Goal: Transaction & Acquisition: Purchase product/service

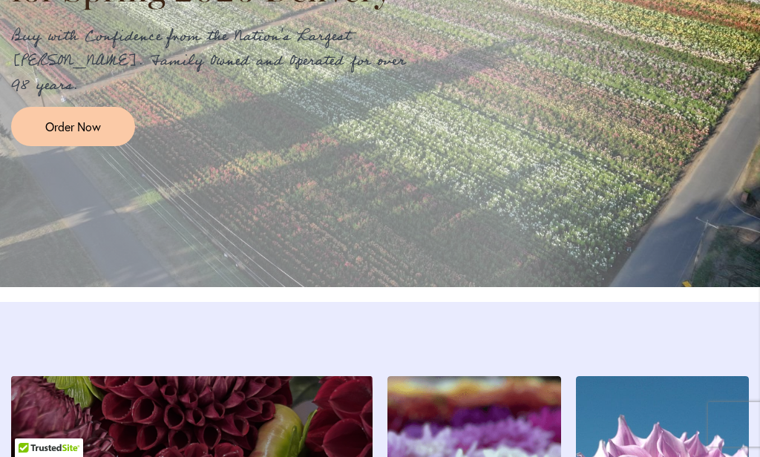
scroll to position [1886, 0]
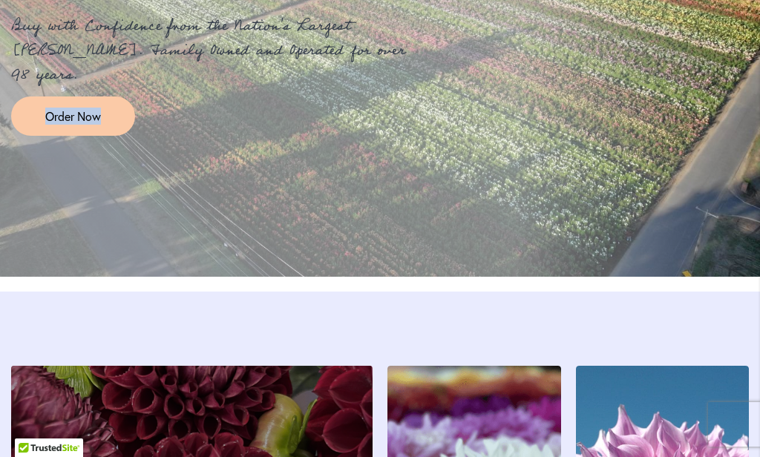
click at [61, 125] on span "Order Now" at bounding box center [73, 116] width 56 height 17
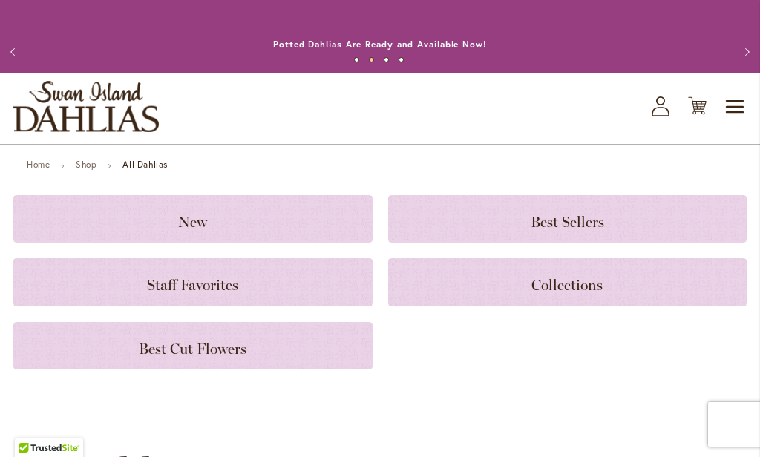
click at [557, 217] on span "Best Sellers" at bounding box center [566, 222] width 73 height 18
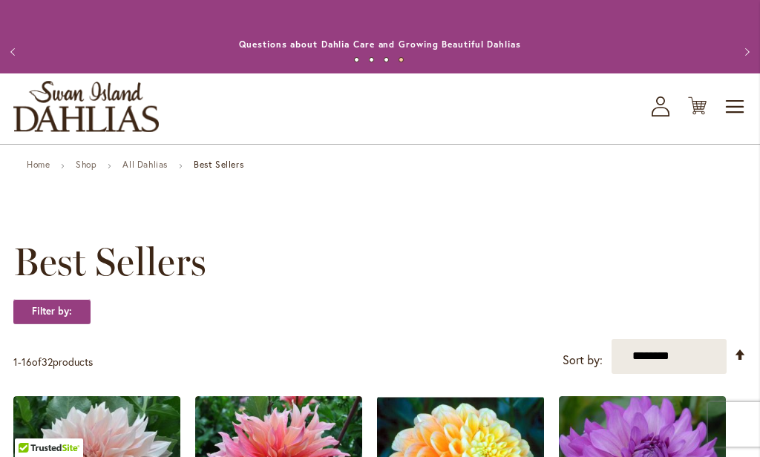
click at [730, 101] on span "Toggle Nav" at bounding box center [735, 107] width 22 height 30
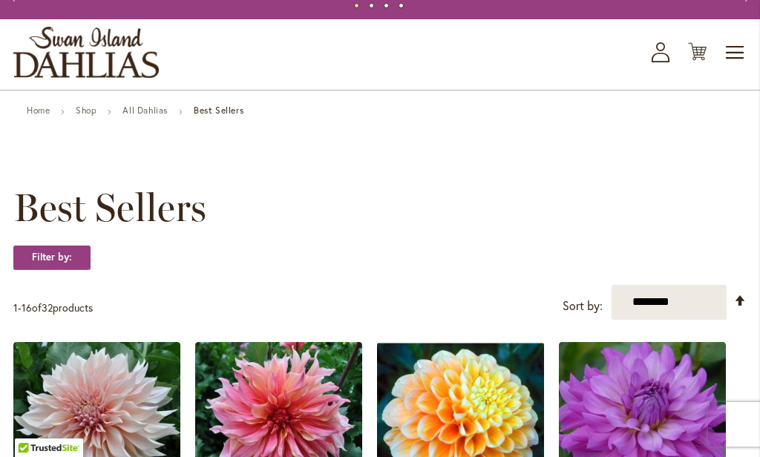
scroll to position [57, 0]
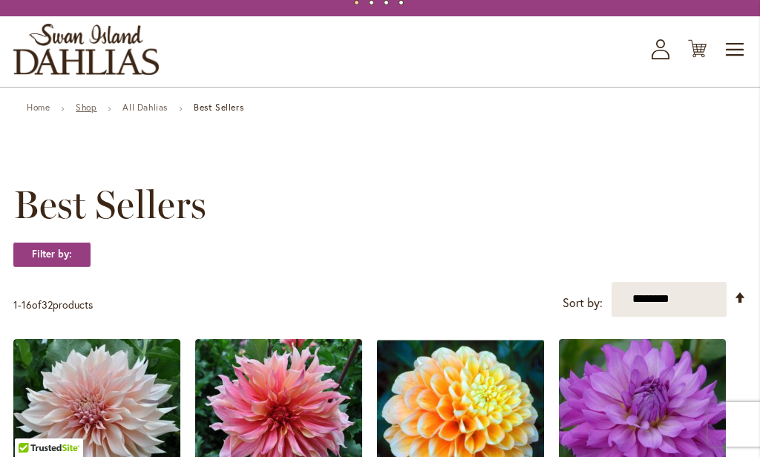
click at [89, 108] on link "Shop" at bounding box center [86, 107] width 21 height 11
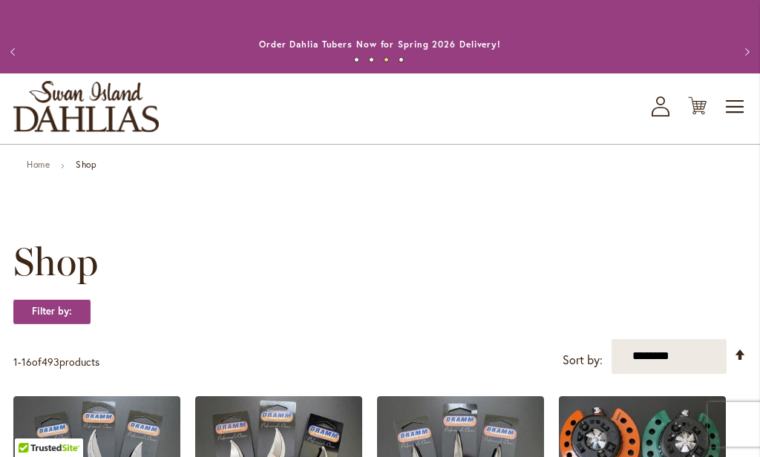
click at [15, 50] on button "Previous" at bounding box center [15, 52] width 30 height 30
click at [36, 159] on link "Home" at bounding box center [38, 164] width 23 height 11
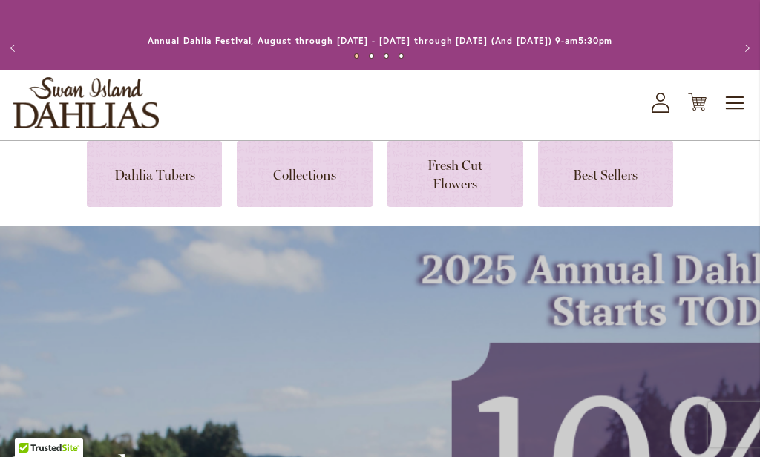
scroll to position [8, 0]
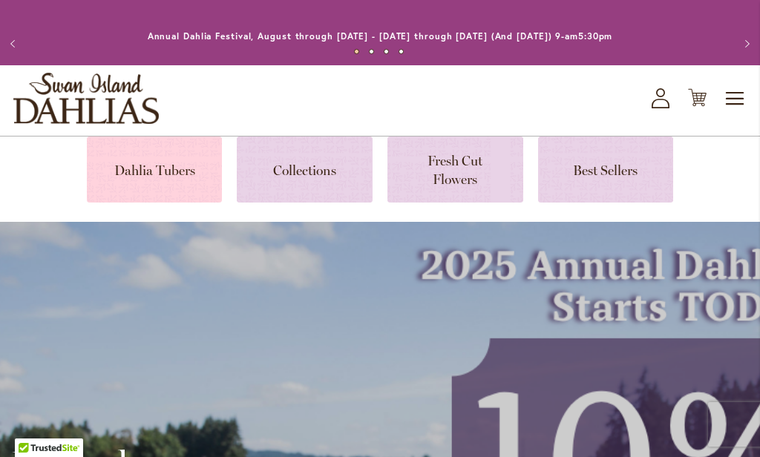
click at [167, 171] on link at bounding box center [155, 169] width 136 height 66
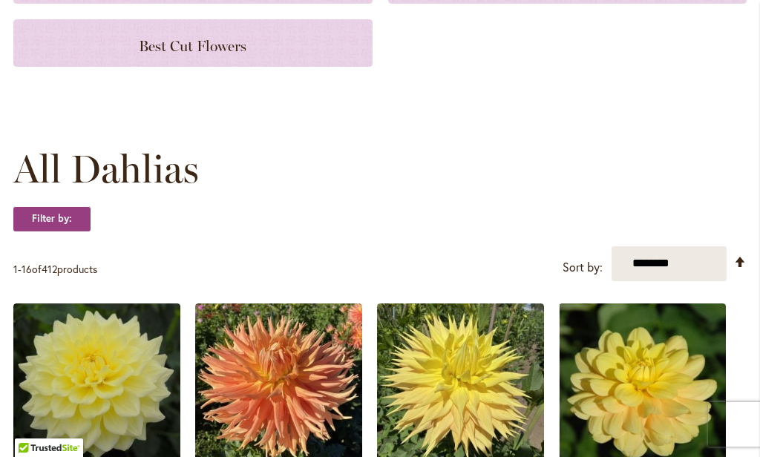
scroll to position [306, 0]
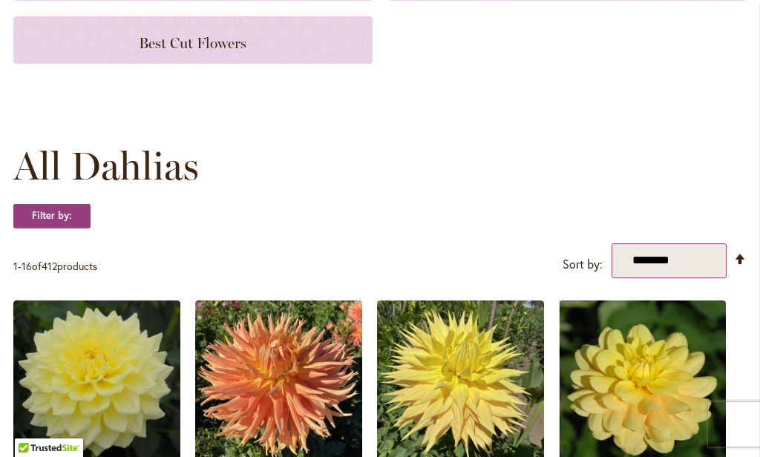
select select "****"
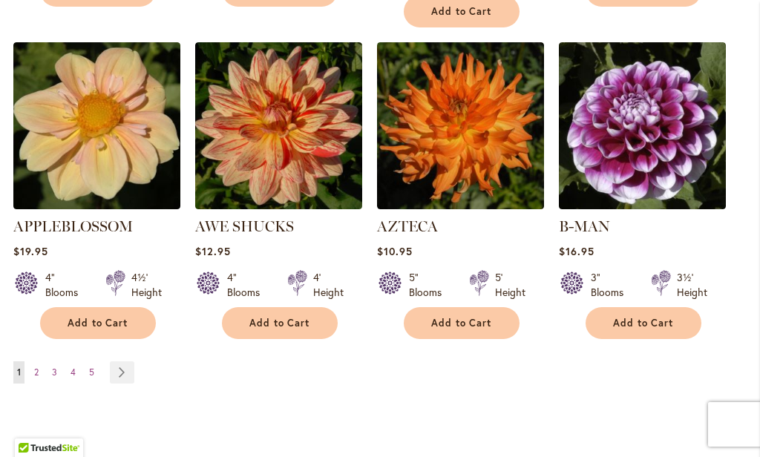
scroll to position [1512, 0]
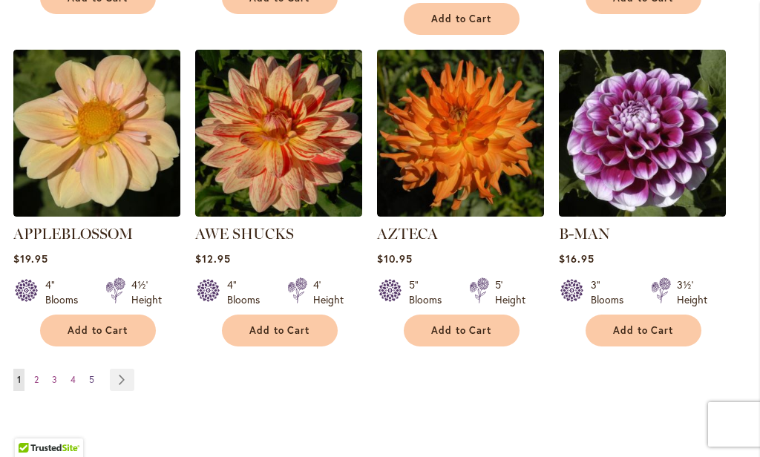
click at [93, 374] on span "5" at bounding box center [91, 379] width 5 height 11
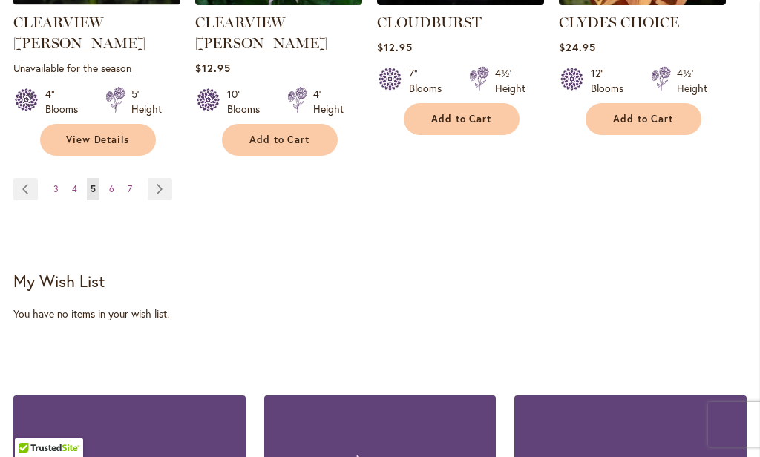
scroll to position [1744, 0]
click at [131, 183] on span "7" at bounding box center [130, 188] width 4 height 11
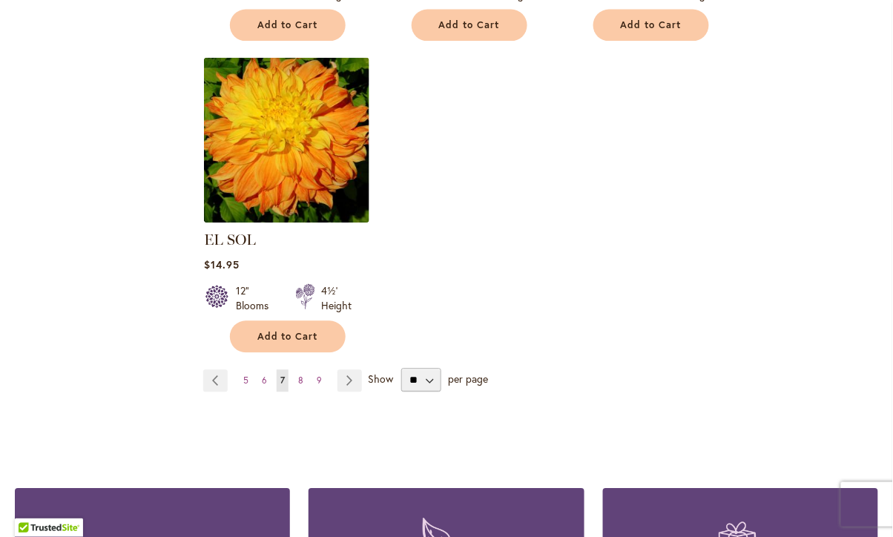
scroll to position [1887, 0]
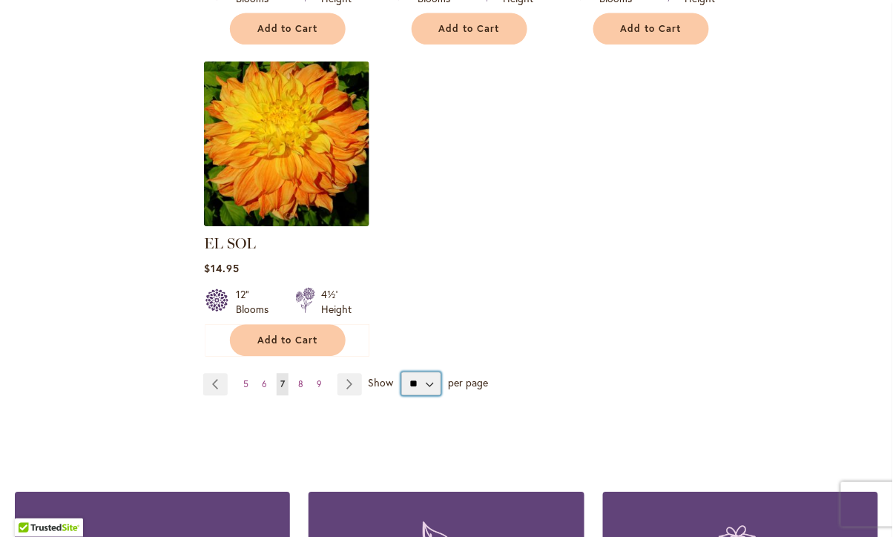
select select "**"
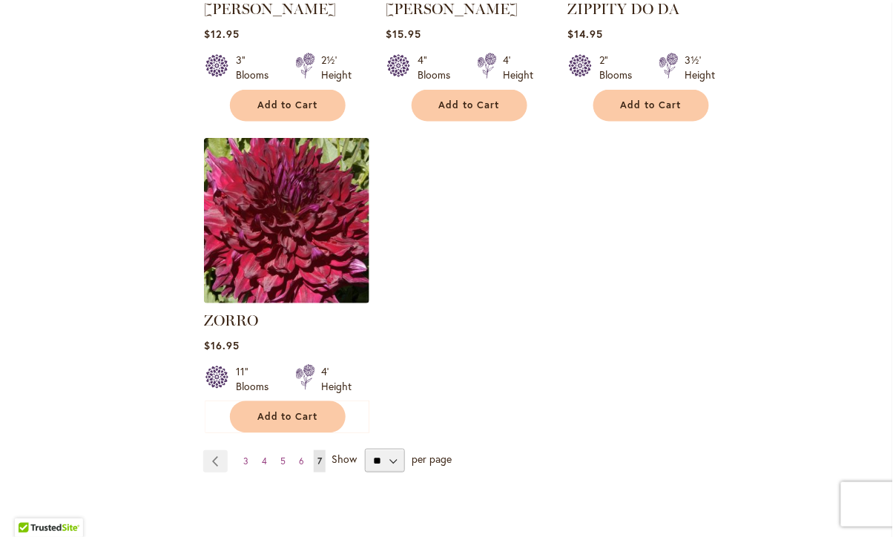
scroll to position [3052, 0]
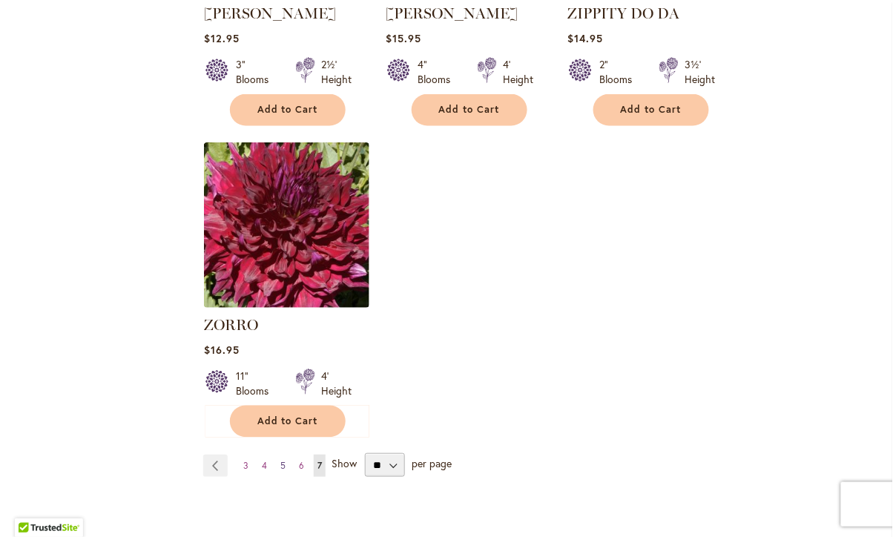
click at [284, 455] on link "Page 5" at bounding box center [283, 466] width 13 height 22
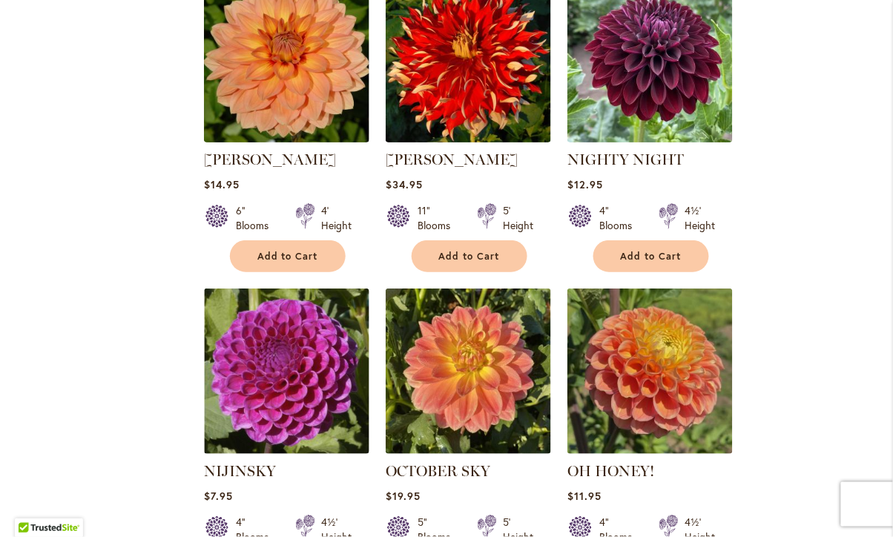
scroll to position [3963, 0]
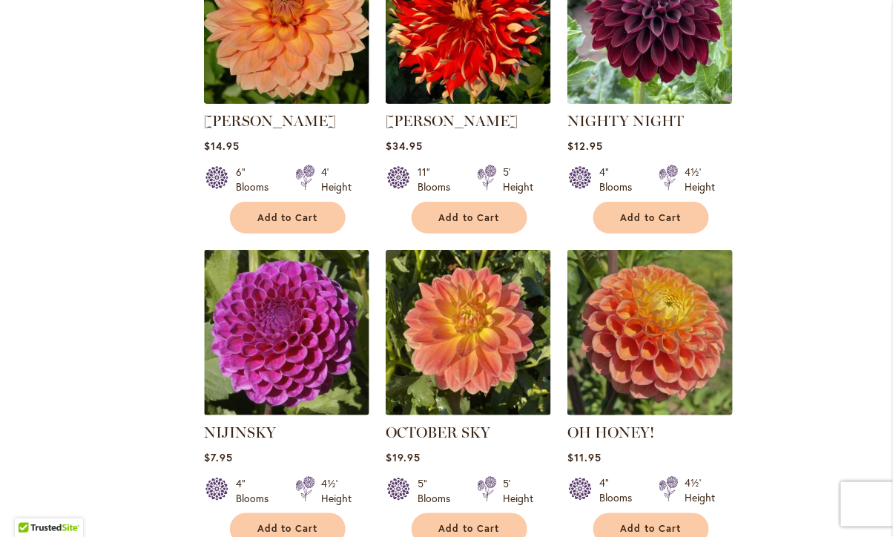
click at [676, 276] on img at bounding box center [651, 333] width 174 height 174
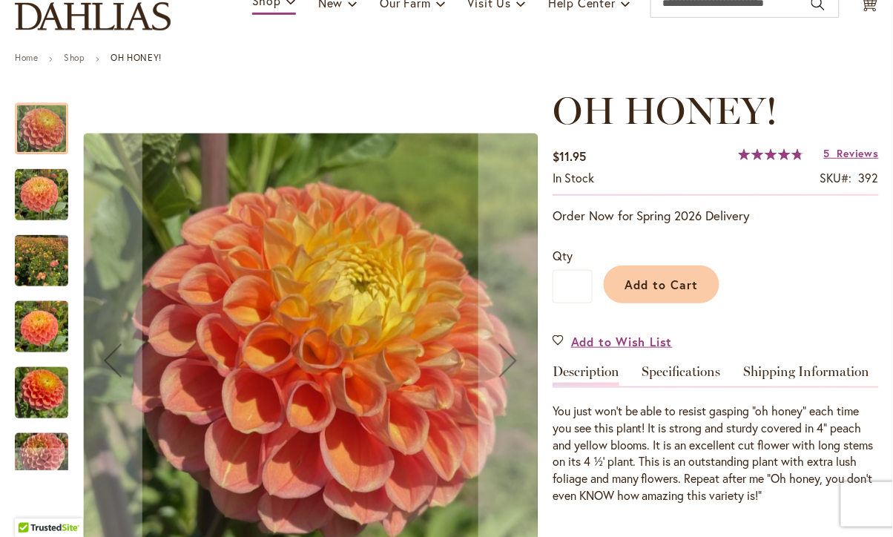
scroll to position [139, 0]
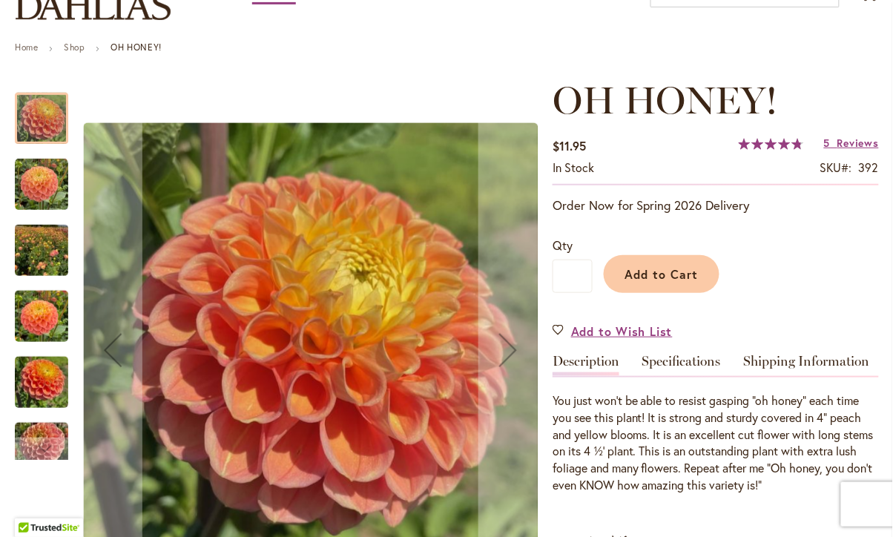
click at [797, 255] on div "Add to Cart" at bounding box center [736, 271] width 286 height 68
click at [41, 184] on img "Oh Honey!" at bounding box center [41, 184] width 53 height 53
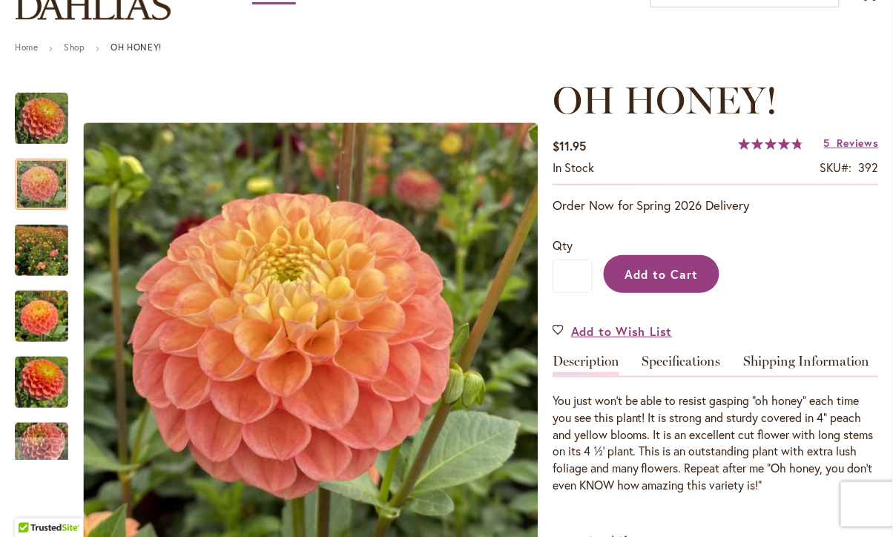
click at [670, 266] on span "Add to Cart" at bounding box center [661, 274] width 73 height 16
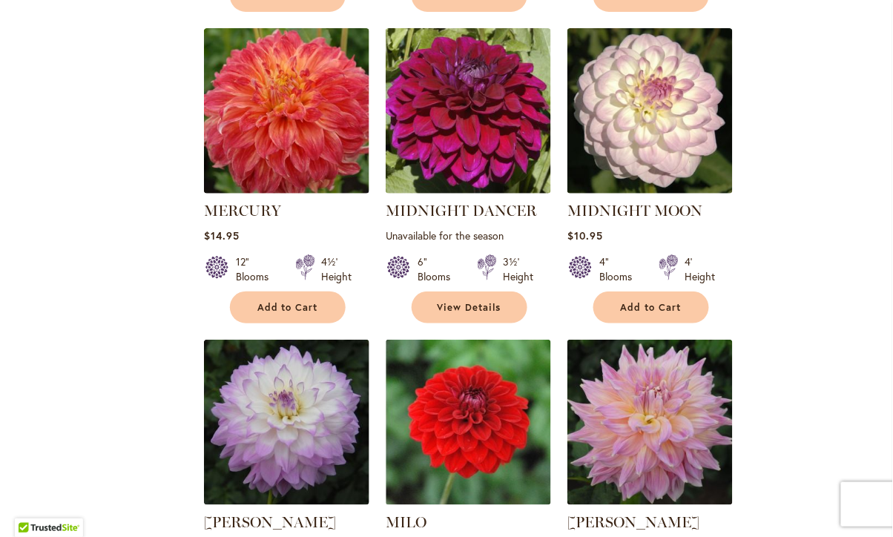
scroll to position [1320, 0]
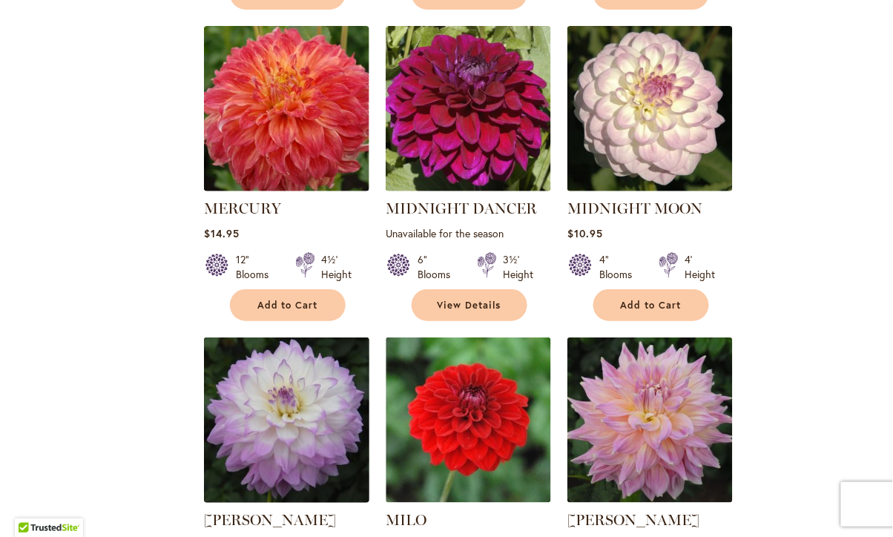
click at [280, 406] on img at bounding box center [287, 421] width 174 height 174
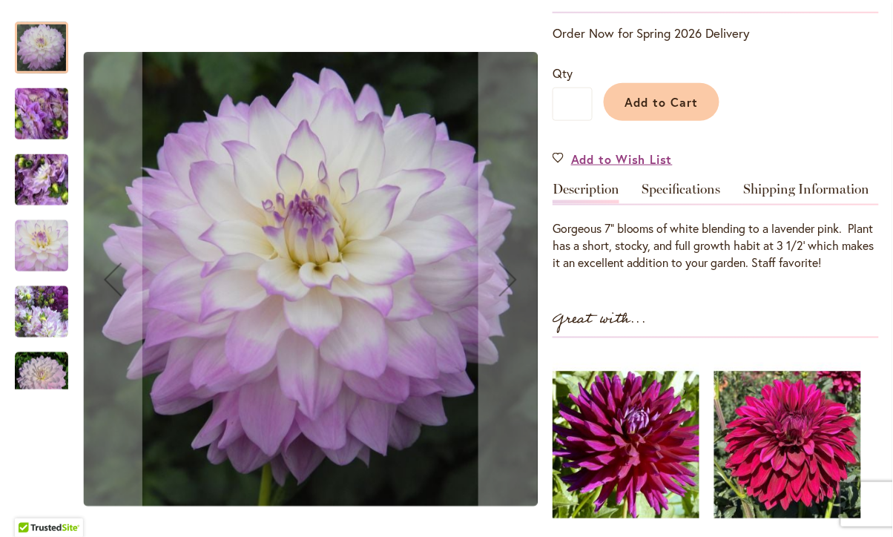
scroll to position [312, 0]
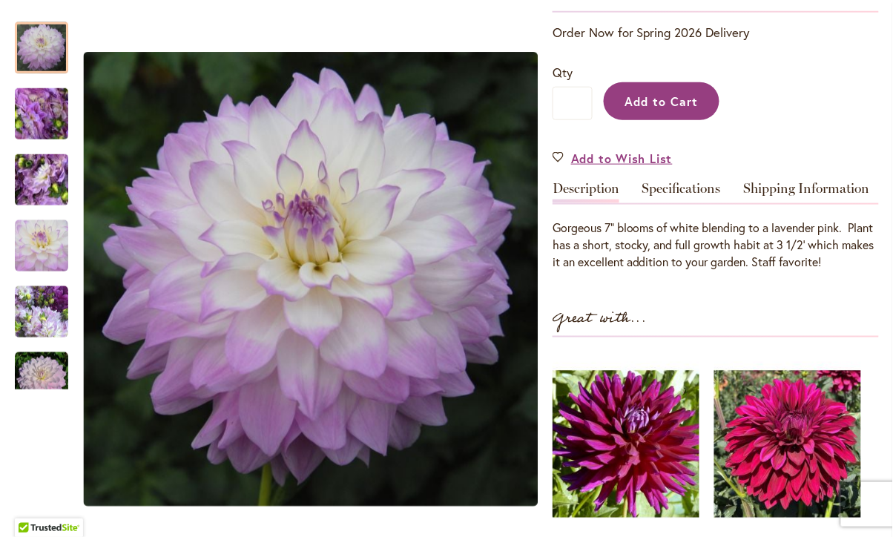
click at [667, 109] on span "Add to Cart" at bounding box center [661, 101] width 73 height 16
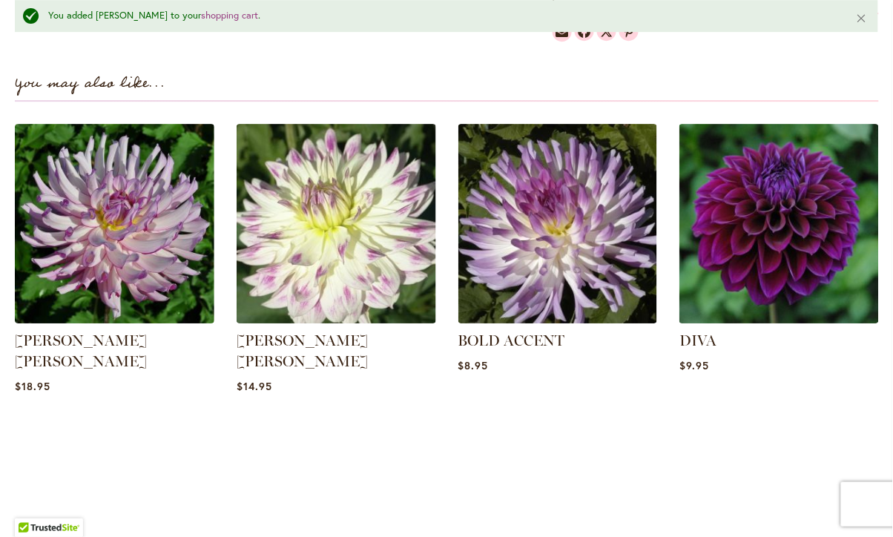
scroll to position [1013, 0]
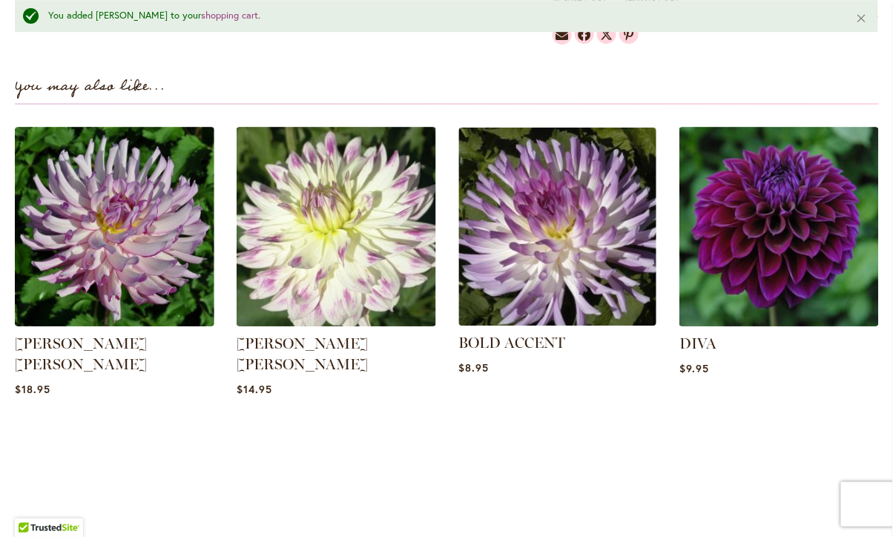
click at [557, 239] on img at bounding box center [558, 227] width 208 height 208
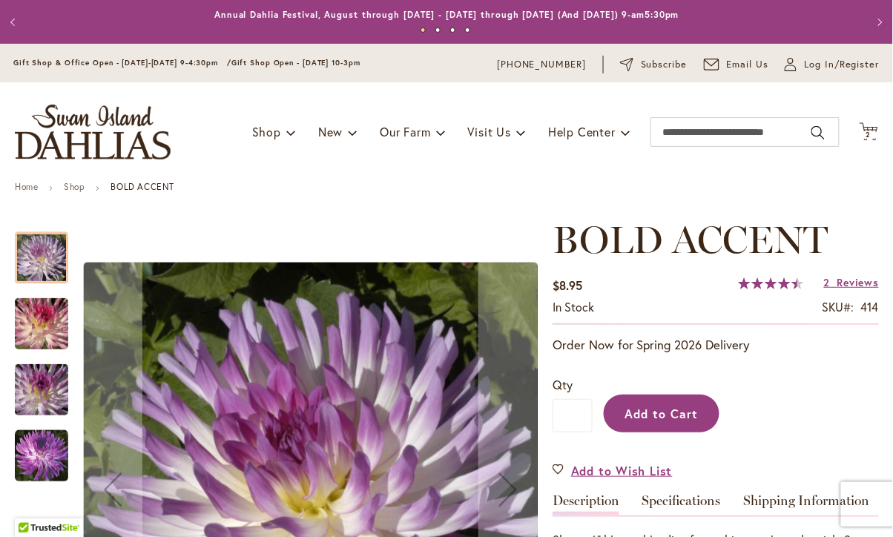
click at [645, 406] on span "Add to Cart" at bounding box center [661, 414] width 73 height 16
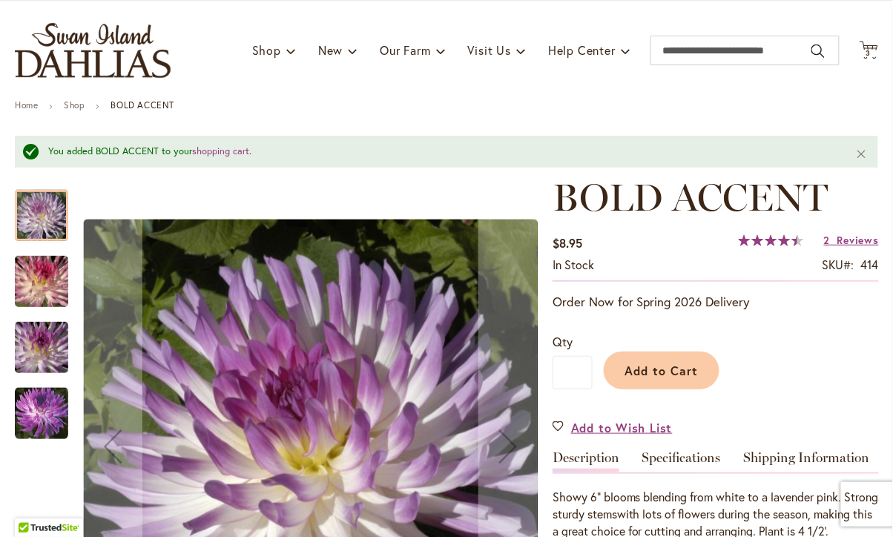
scroll to position [98, 0]
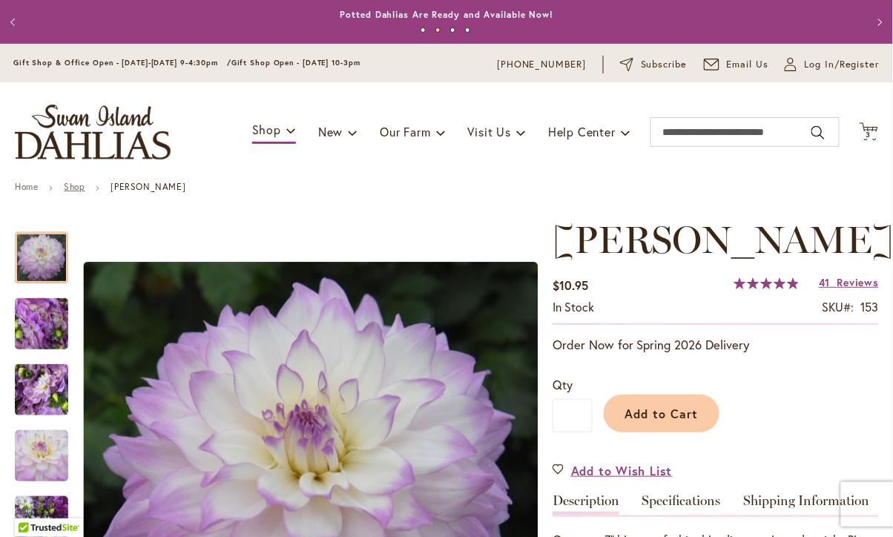
click at [73, 182] on link "Shop" at bounding box center [74, 186] width 21 height 11
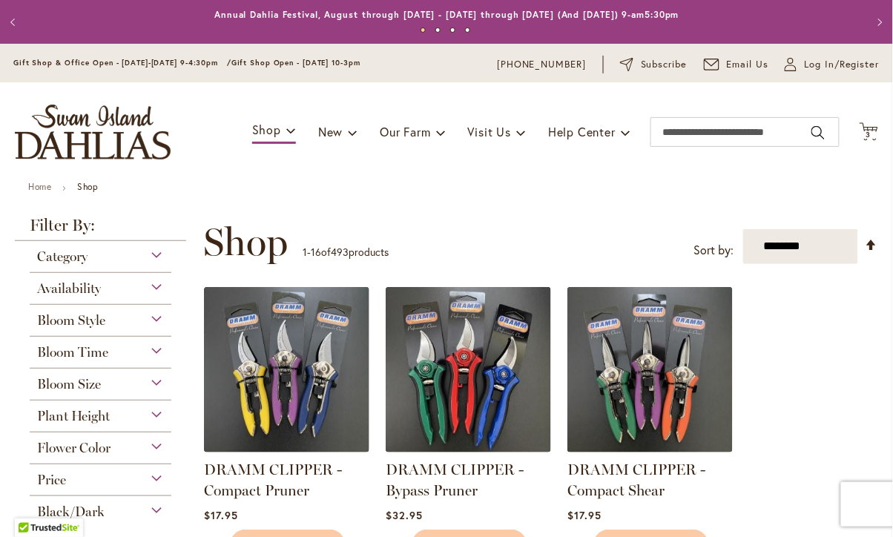
click at [156, 284] on div "Availability" at bounding box center [101, 285] width 142 height 24
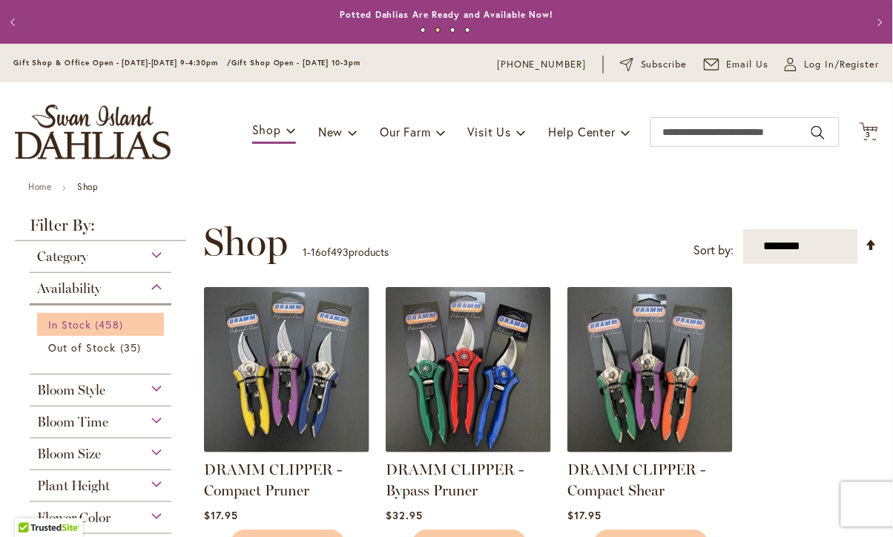
click at [86, 320] on span "In Stock" at bounding box center [69, 324] width 43 height 14
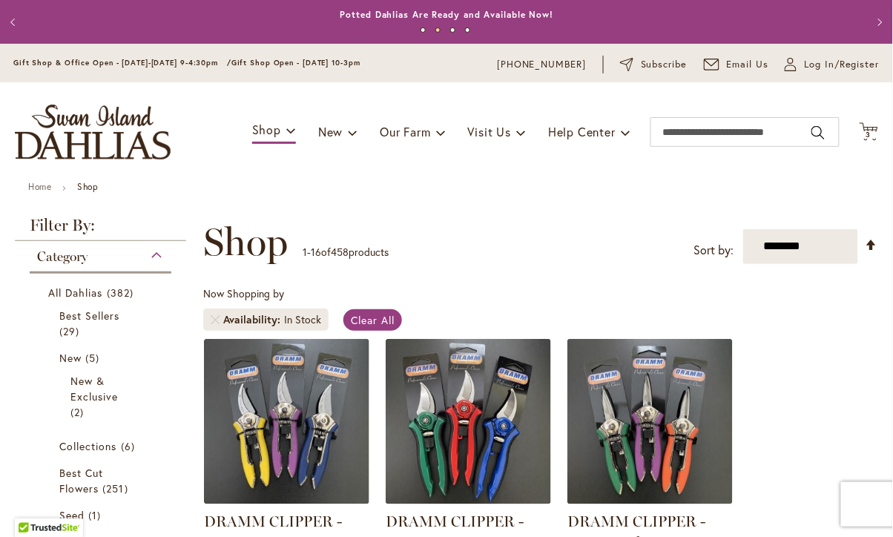
click at [469, 194] on ul "Home Shop" at bounding box center [446, 188] width 837 height 13
click at [817, 127] on input "Search" at bounding box center [745, 132] width 189 height 30
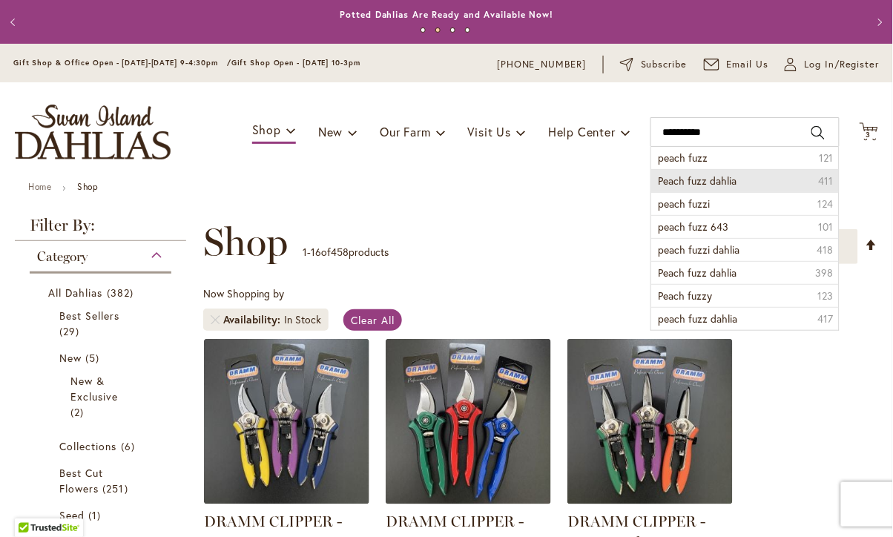
click at [731, 179] on span "Peach fuzz dahlia" at bounding box center [698, 181] width 79 height 14
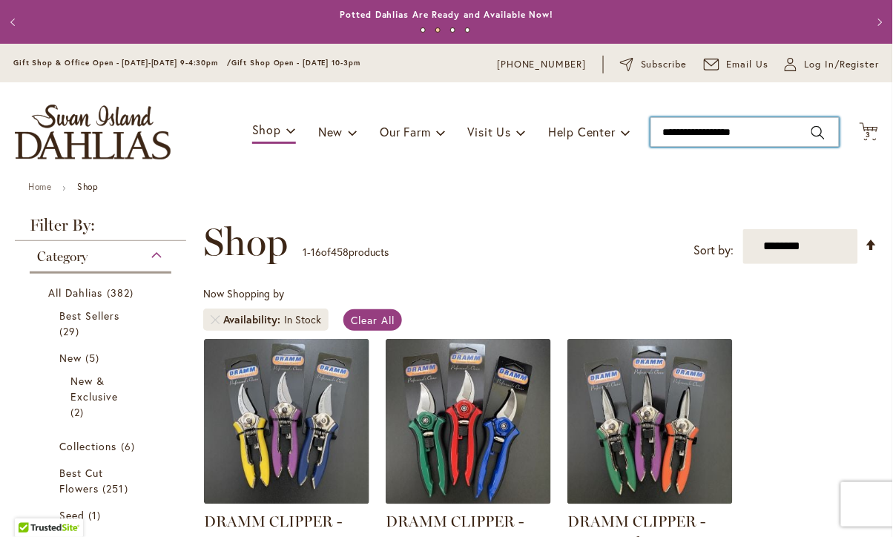
type input "**********"
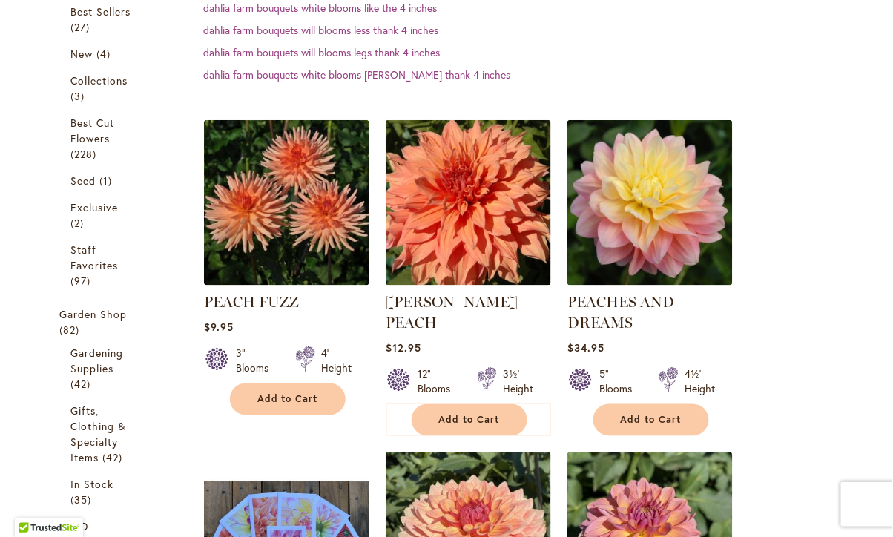
scroll to position [348, 0]
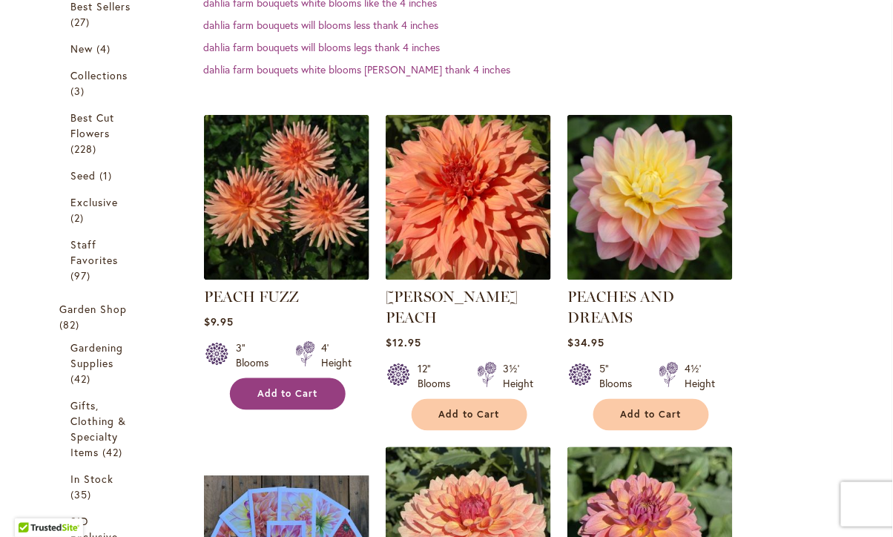
click at [287, 388] on span "Add to Cart" at bounding box center [287, 394] width 61 height 13
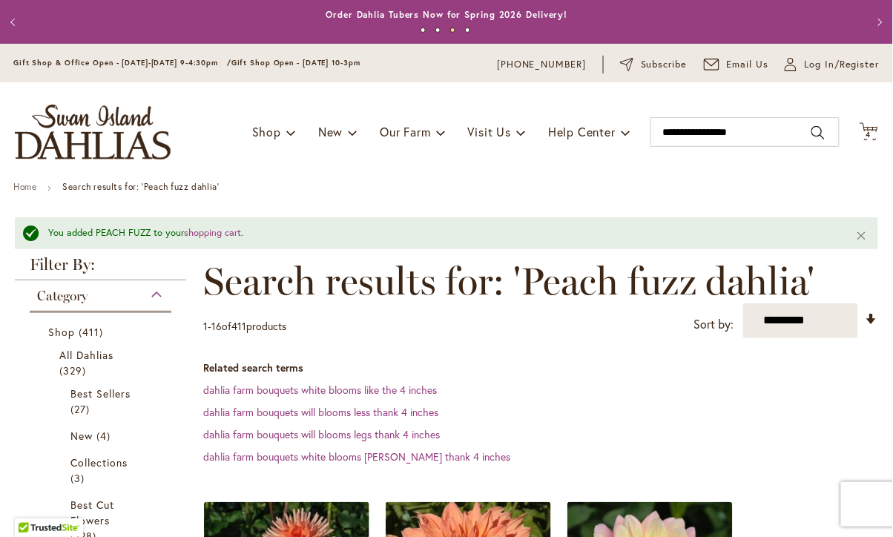
scroll to position [0, 0]
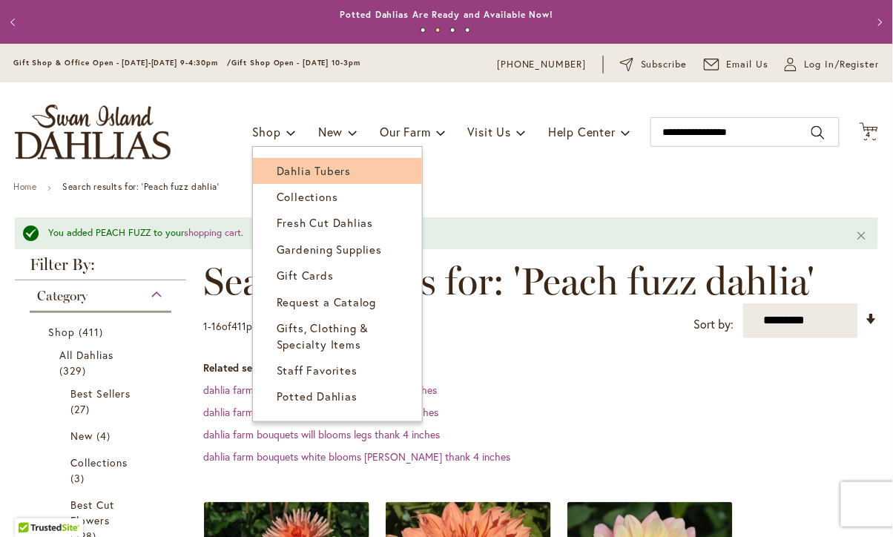
click at [294, 167] on span "Dahlia Tubers" at bounding box center [314, 170] width 74 height 15
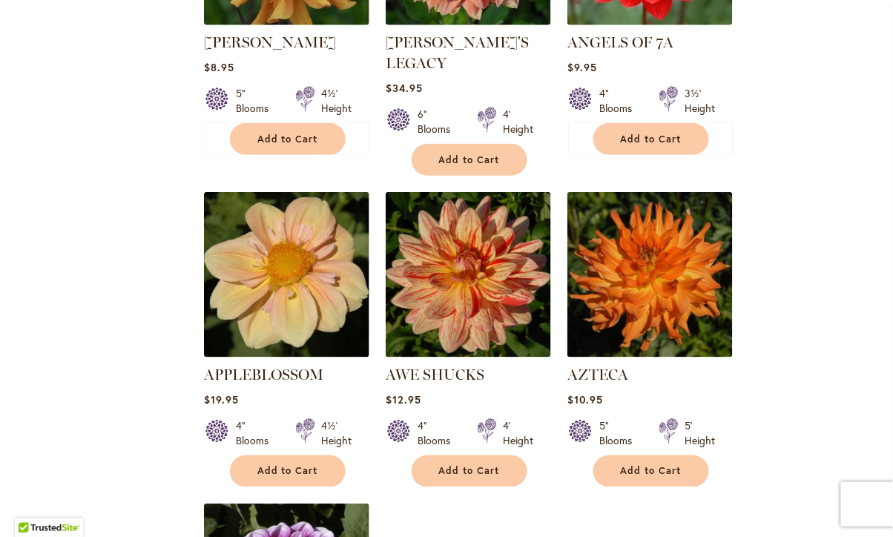
scroll to position [1449, 0]
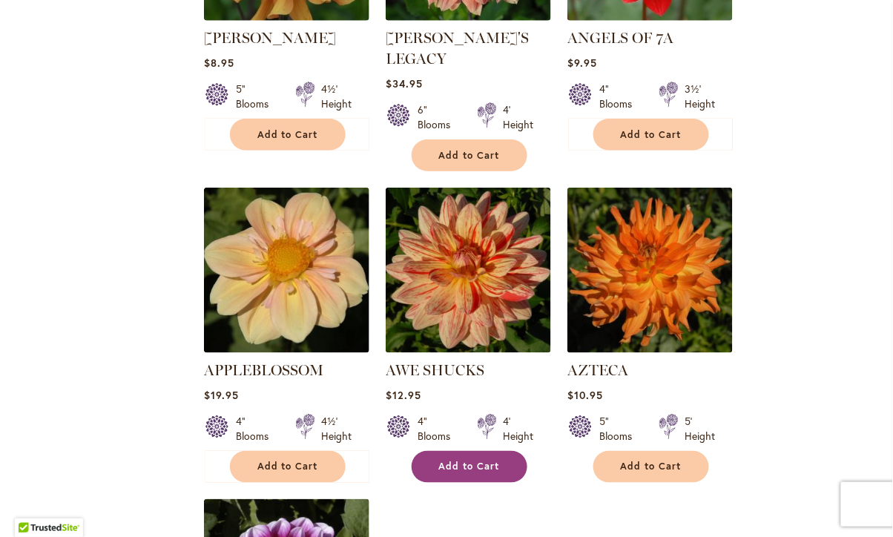
click at [480, 461] on span "Add to Cart" at bounding box center [469, 467] width 61 height 13
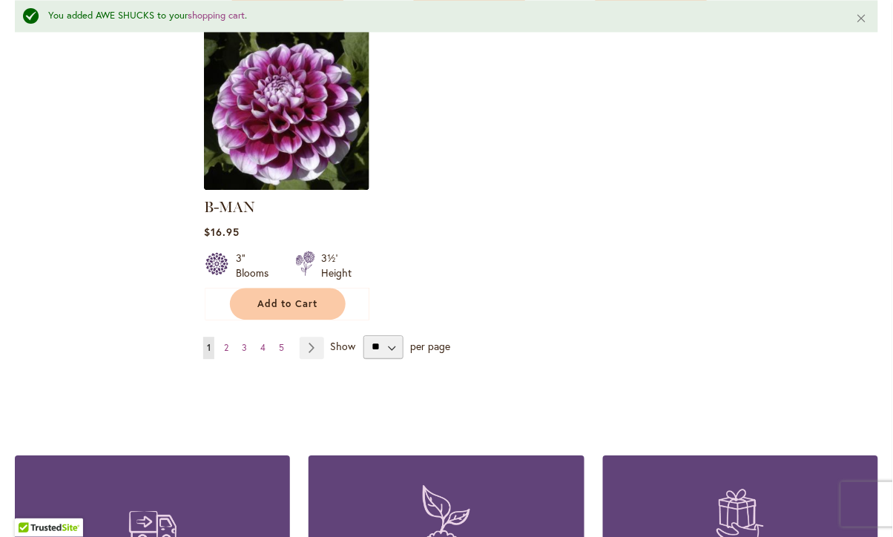
scroll to position [1978, 0]
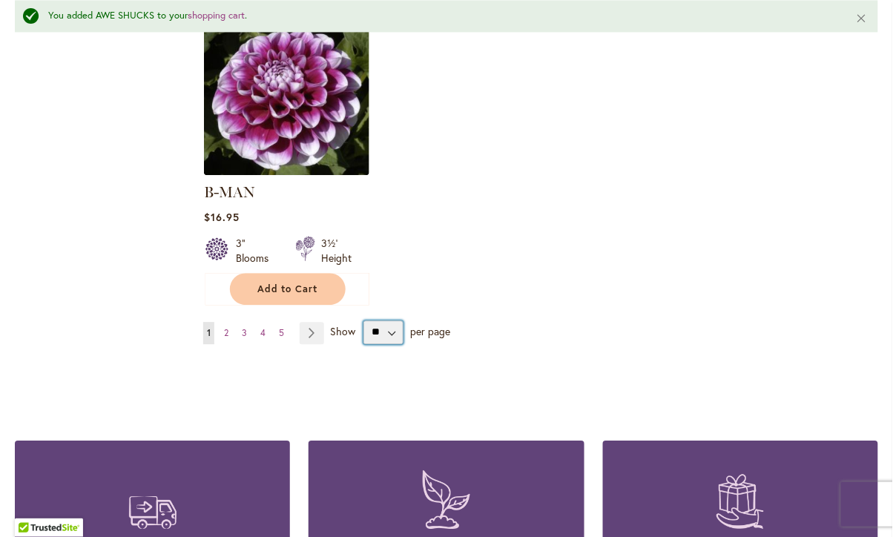
select select "**"
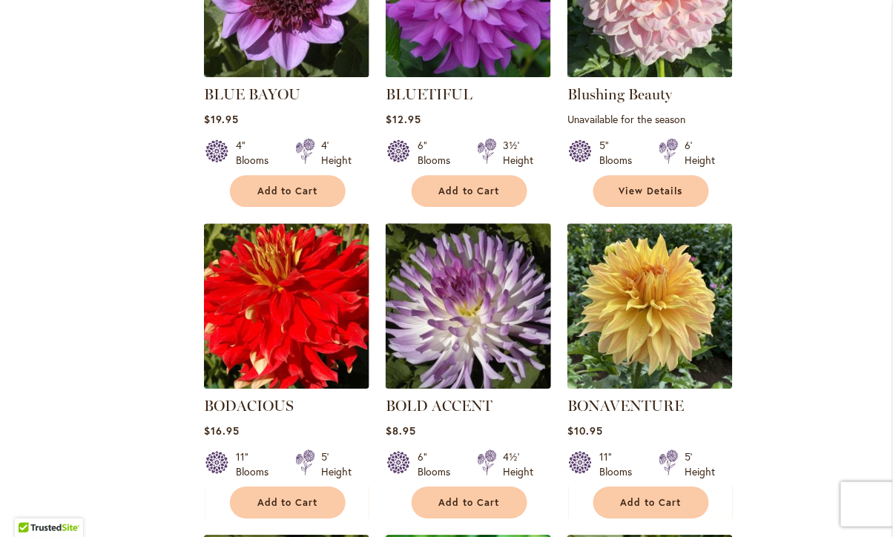
scroll to position [4558, 0]
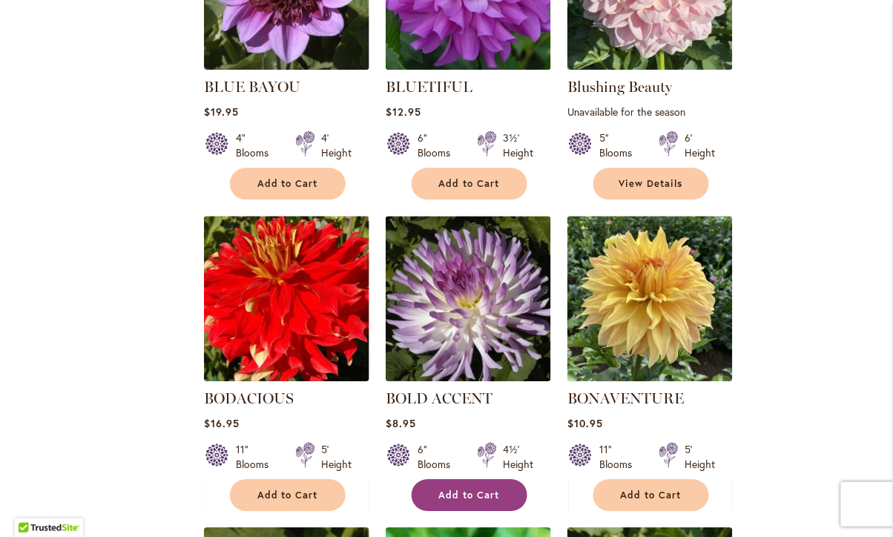
click at [469, 489] on span "Add to Cart" at bounding box center [469, 495] width 61 height 13
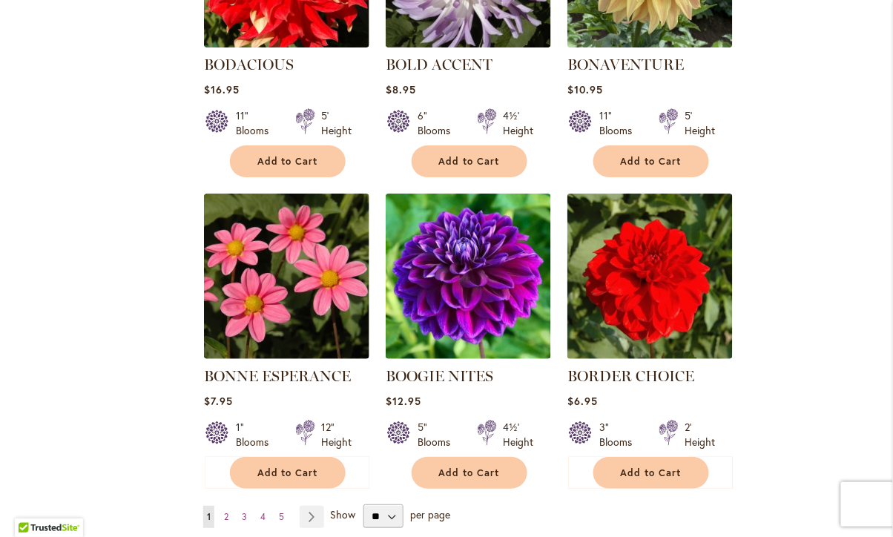
scroll to position [4897, 0]
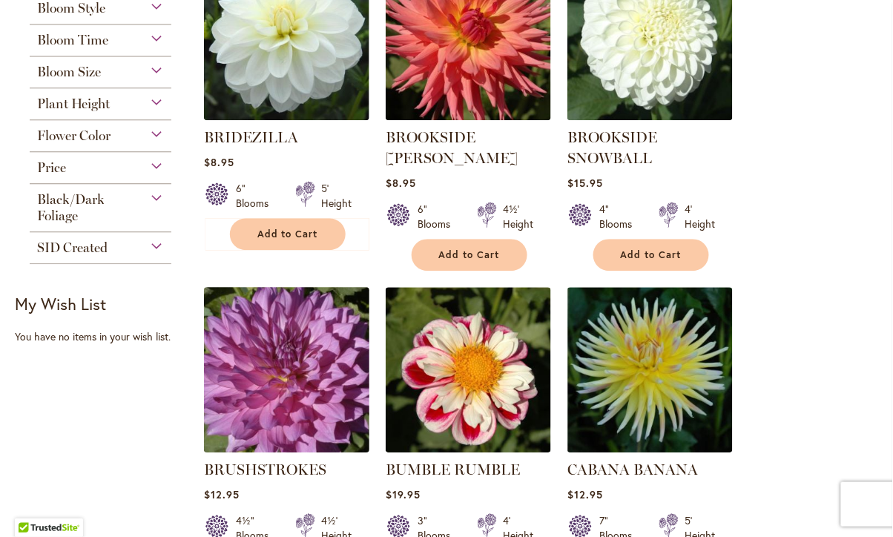
scroll to position [728, 0]
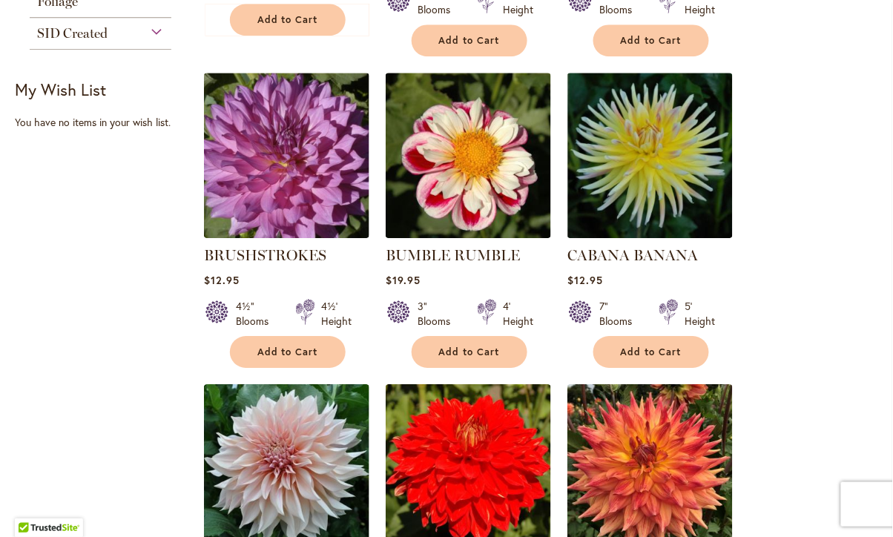
click at [228, 476] on img at bounding box center [286, 466] width 165 height 165
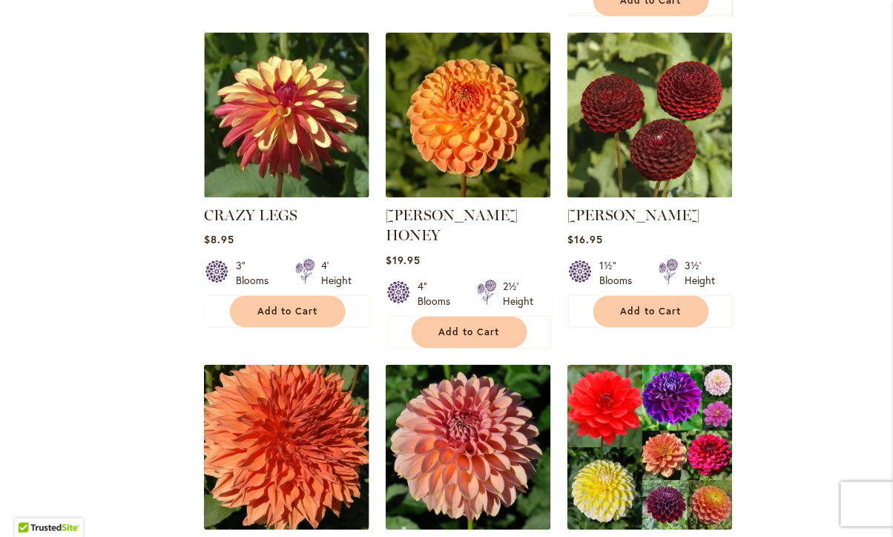
scroll to position [4216, 0]
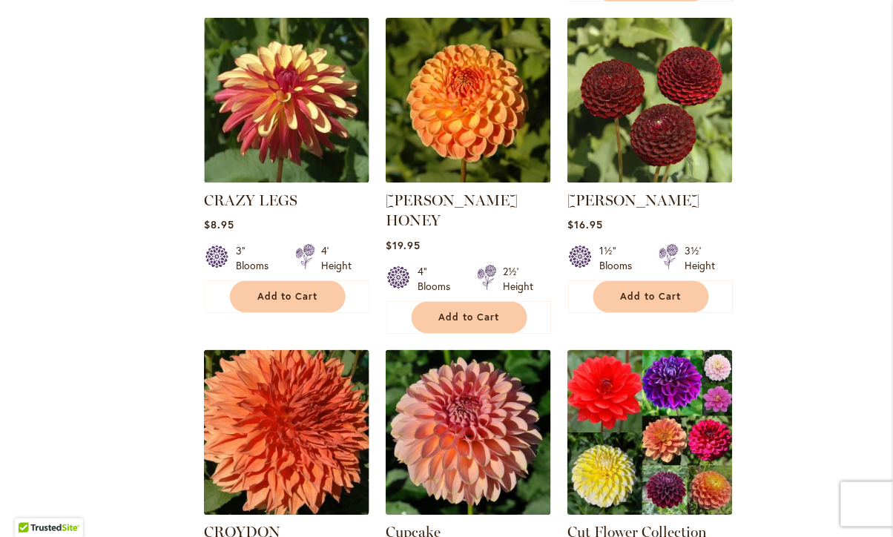
click at [311, 524] on link "CROYDON MASTERPIECE" at bounding box center [257, 543] width 107 height 39
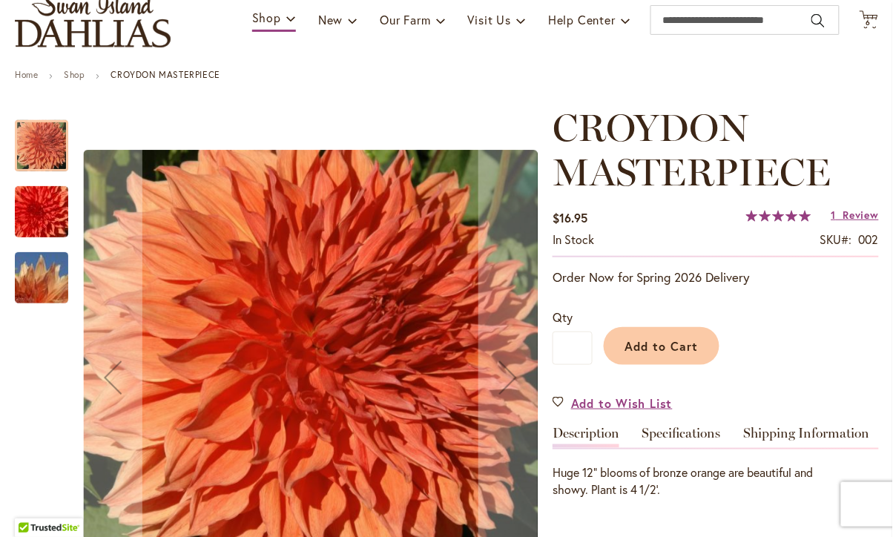
scroll to position [116, 0]
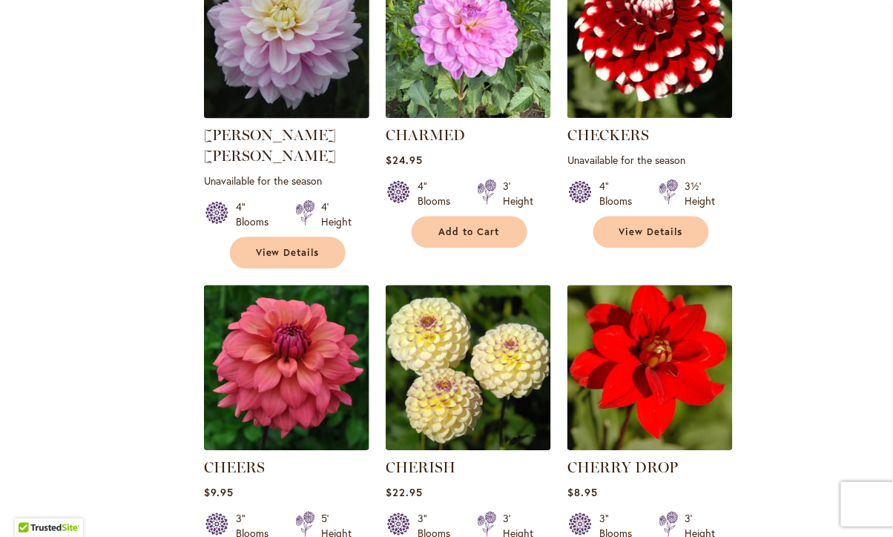
scroll to position [1998, 0]
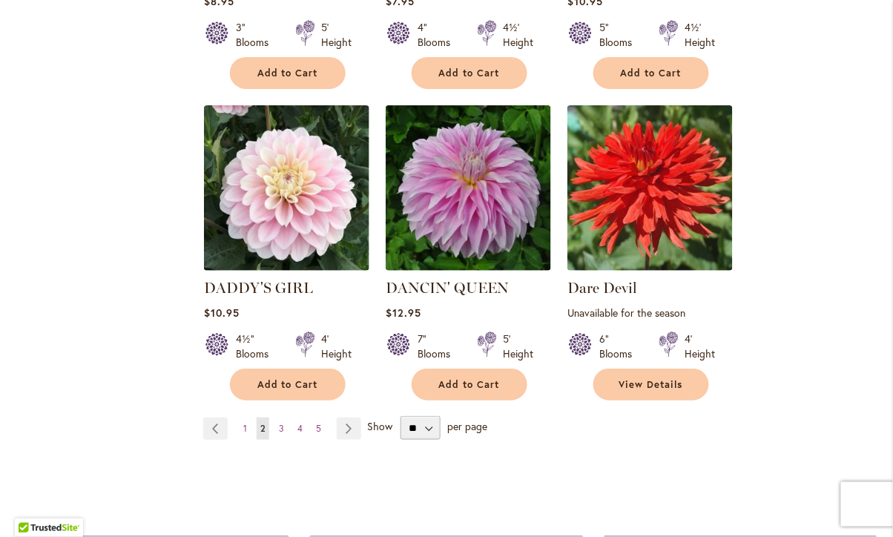
scroll to position [5115, 0]
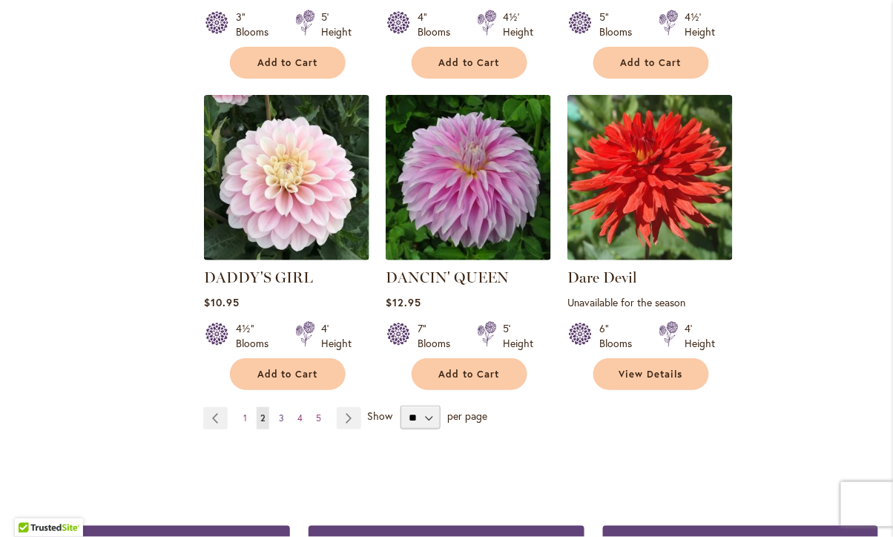
click at [281, 412] on span "3" at bounding box center [281, 417] width 5 height 11
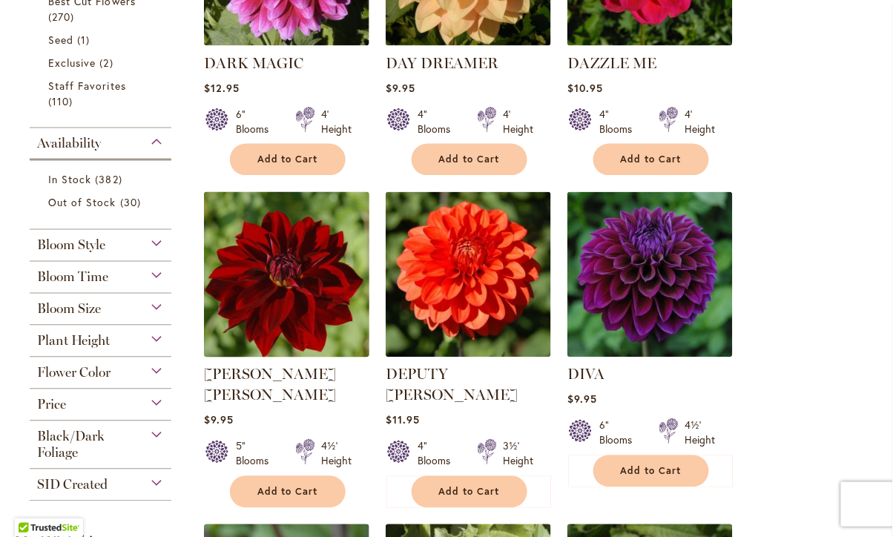
scroll to position [491, 0]
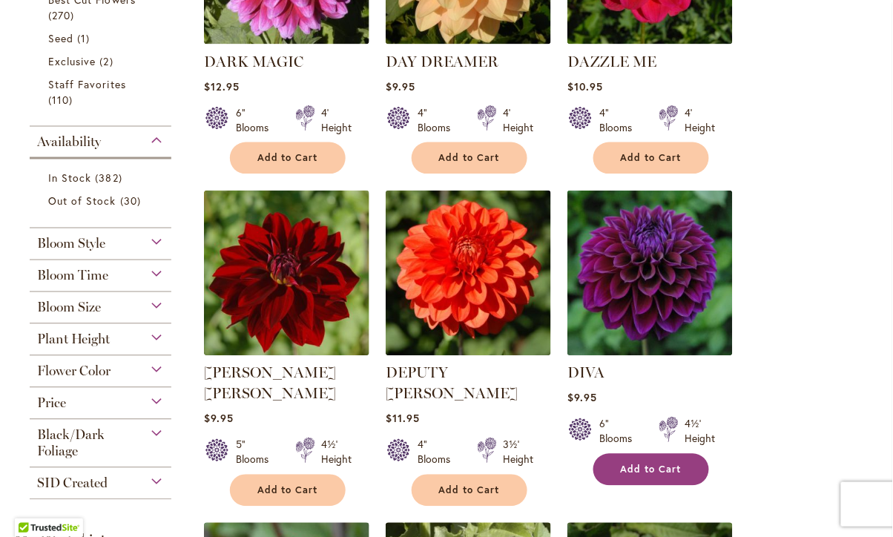
click at [655, 456] on button "Add to Cart" at bounding box center [651, 470] width 116 height 32
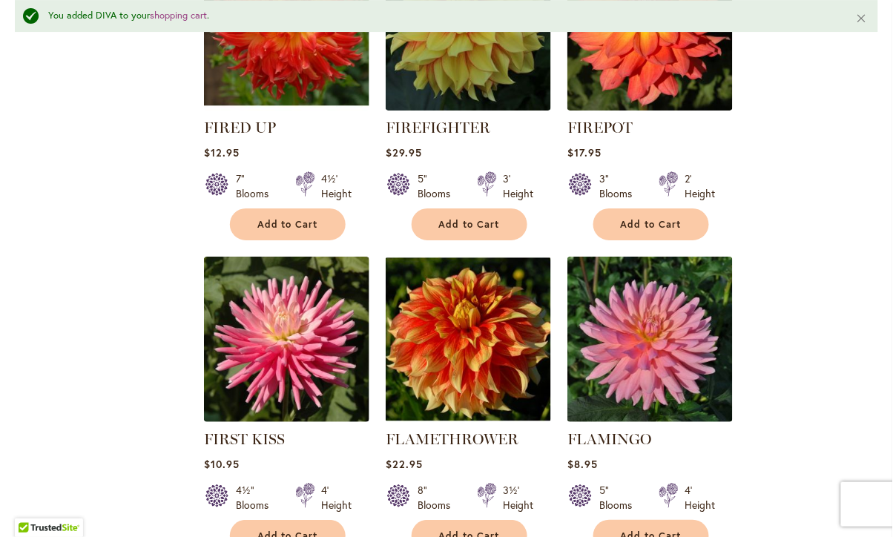
scroll to position [3661, 0]
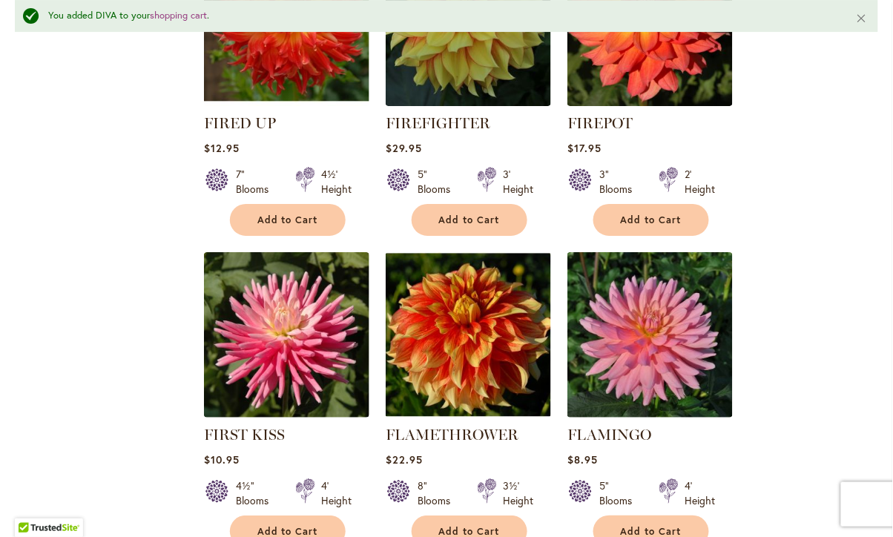
click at [655, 467] on div "5" Blooms 4' Height" at bounding box center [649, 488] width 165 height 42
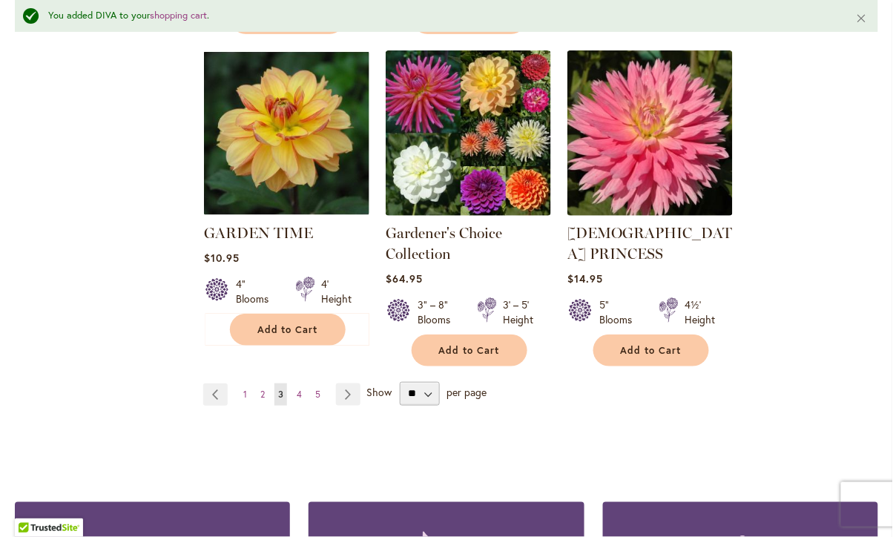
scroll to position [5175, 0]
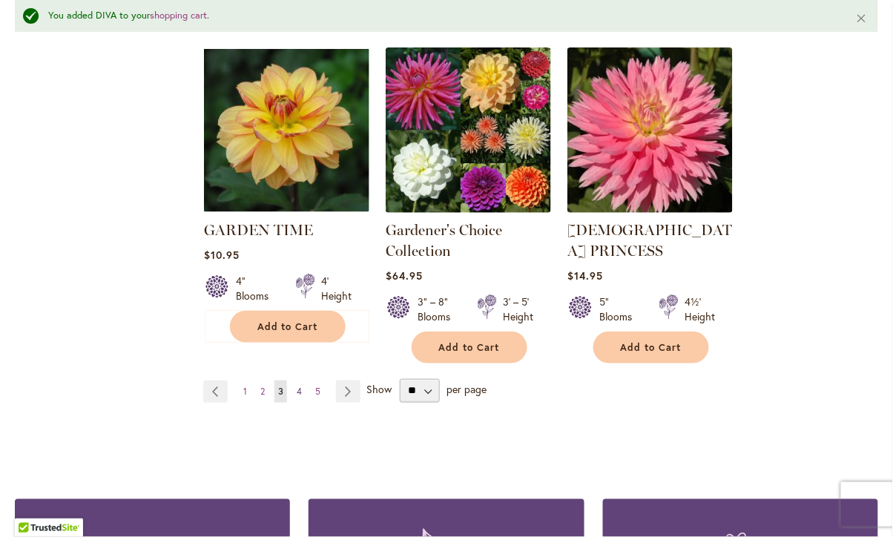
click at [303, 381] on link "Page 4" at bounding box center [299, 392] width 13 height 22
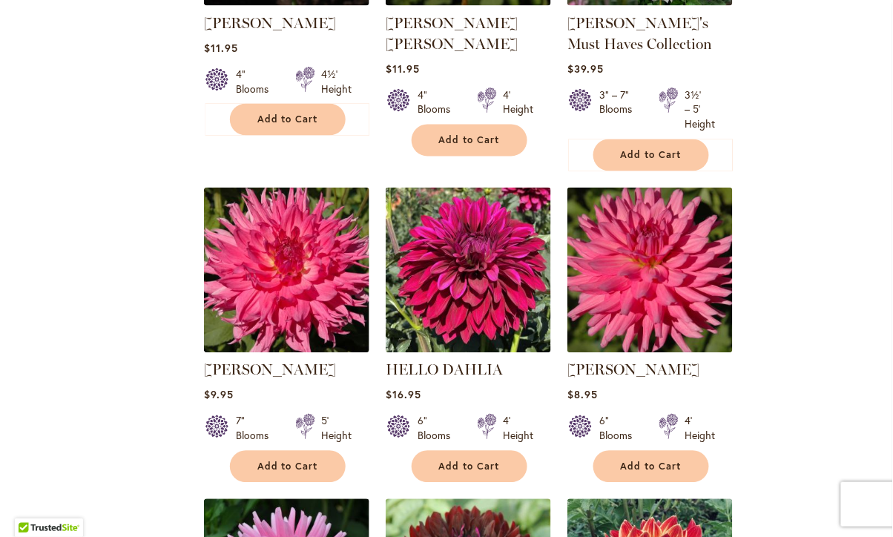
scroll to position [3082, 0]
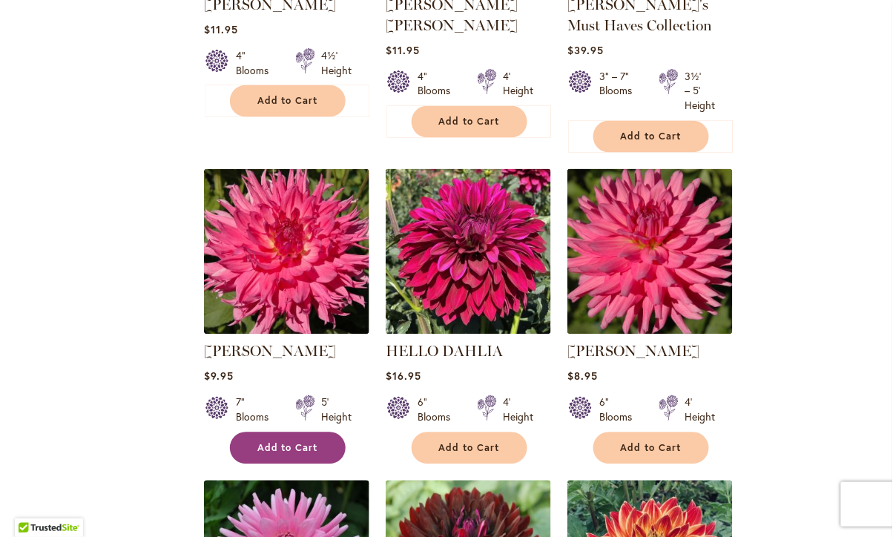
click at [288, 442] on span "Add to Cart" at bounding box center [287, 448] width 61 height 13
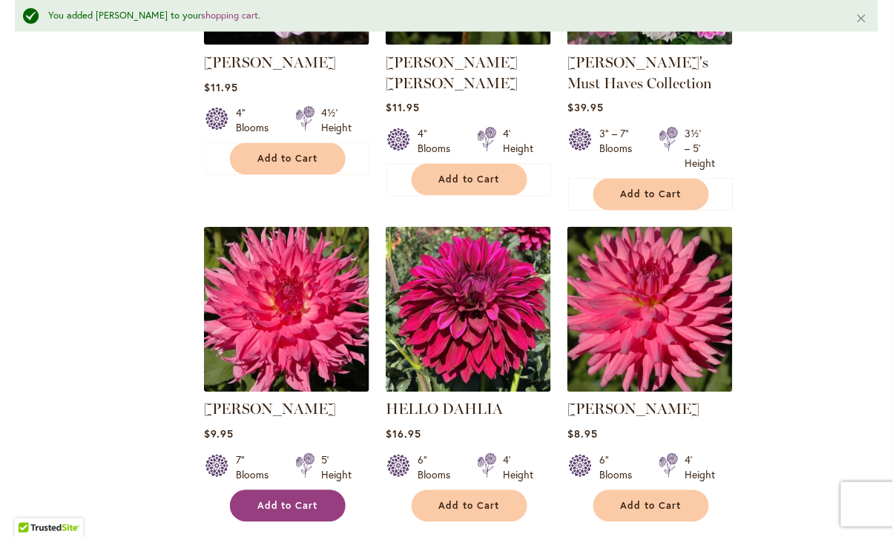
scroll to position [3025, 0]
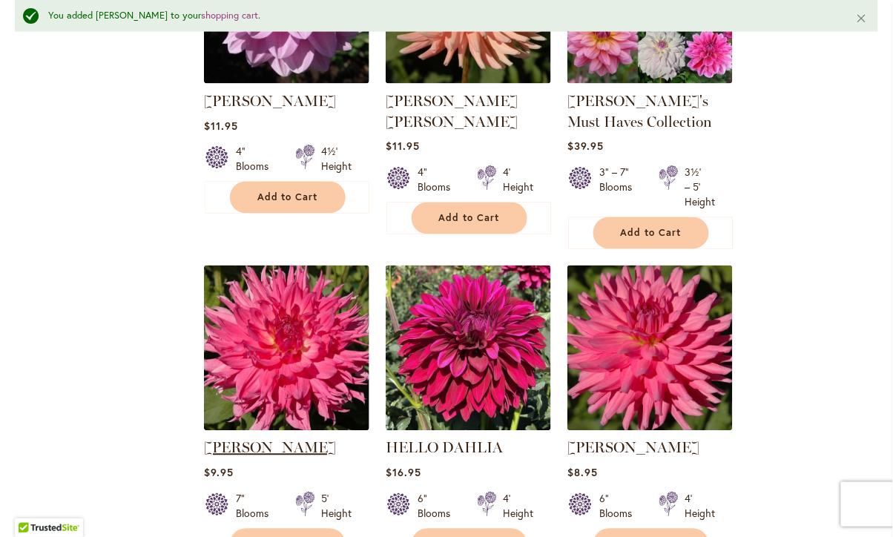
click at [288, 439] on link "[PERSON_NAME]" at bounding box center [270, 448] width 132 height 18
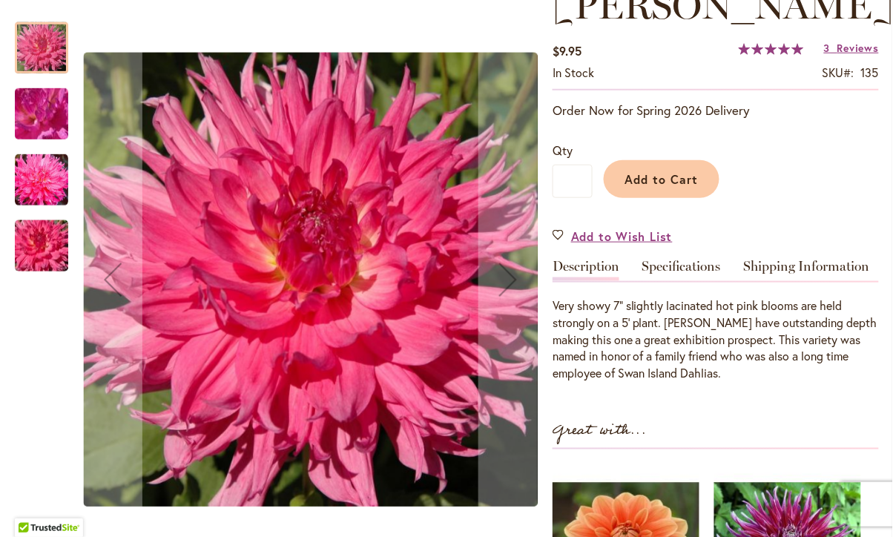
scroll to position [246, 0]
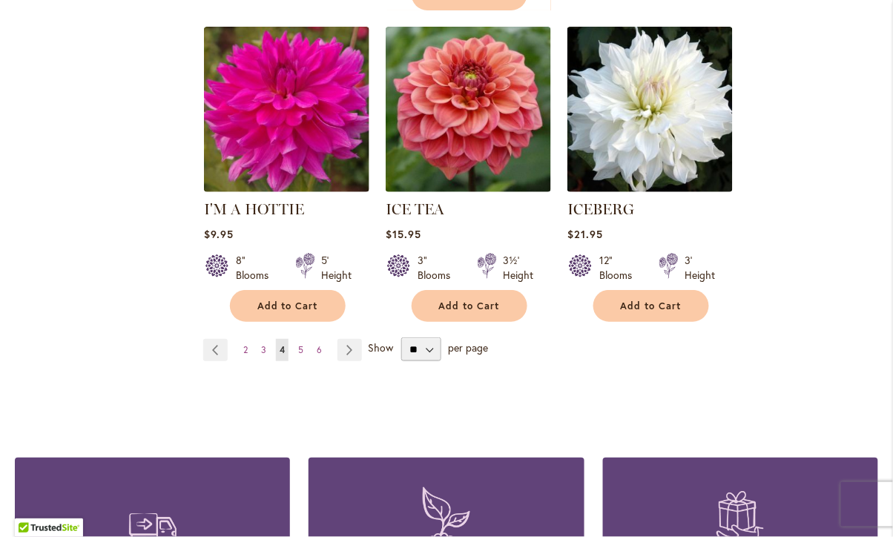
scroll to position [5149, 0]
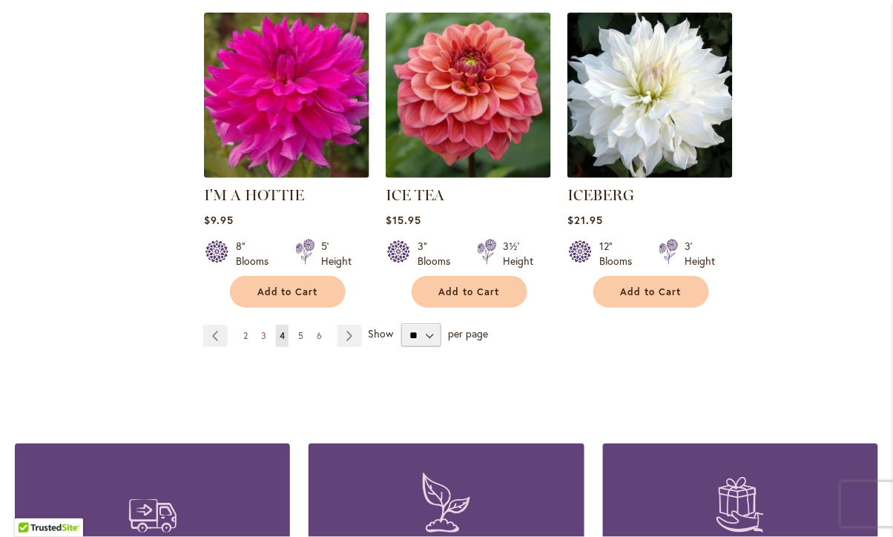
click at [300, 330] on span "5" at bounding box center [300, 335] width 5 height 11
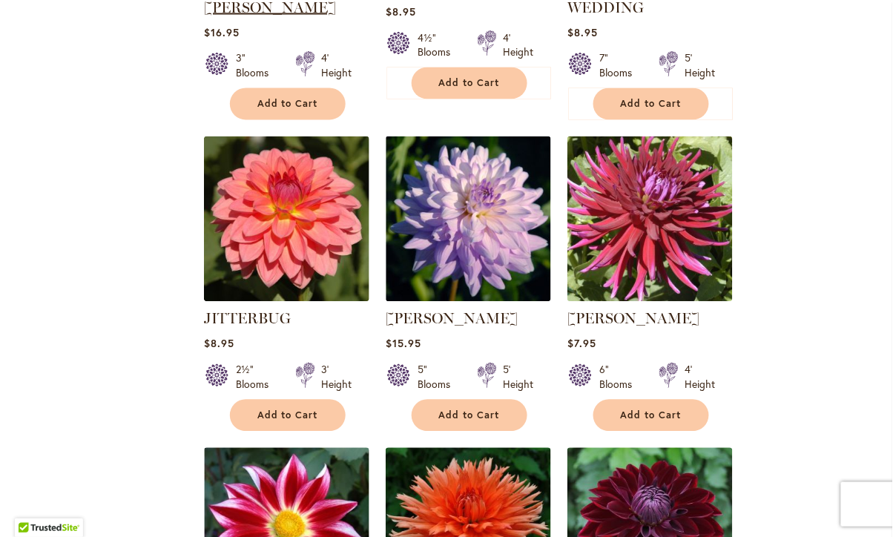
scroll to position [1851, 0]
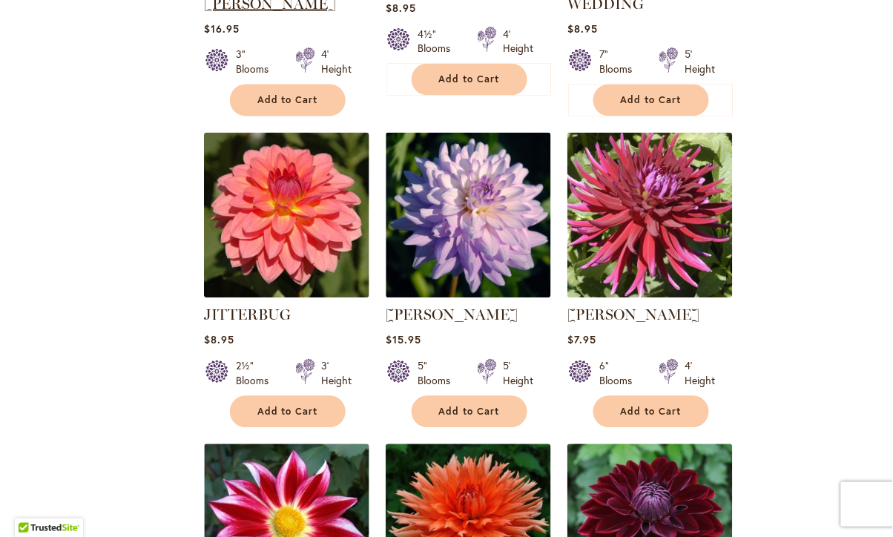
click at [300, 258] on img at bounding box center [286, 215] width 165 height 165
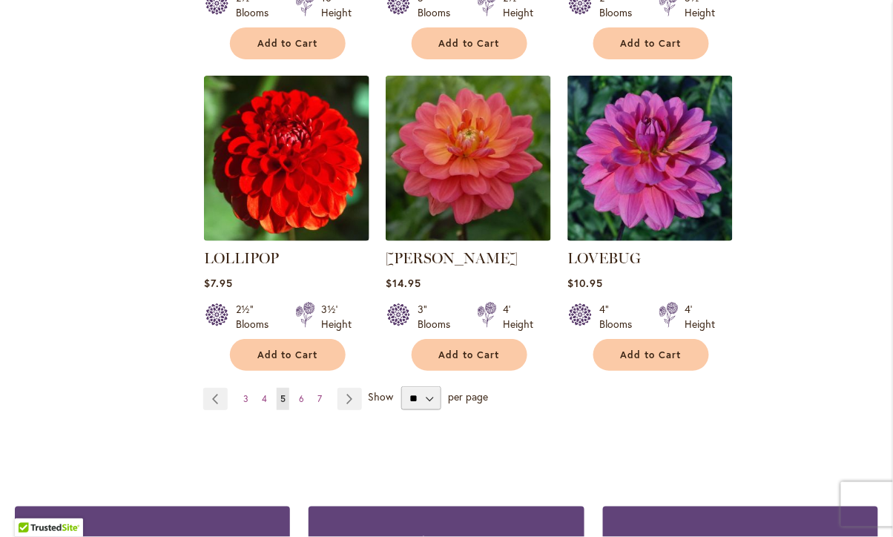
scroll to position [5086, 0]
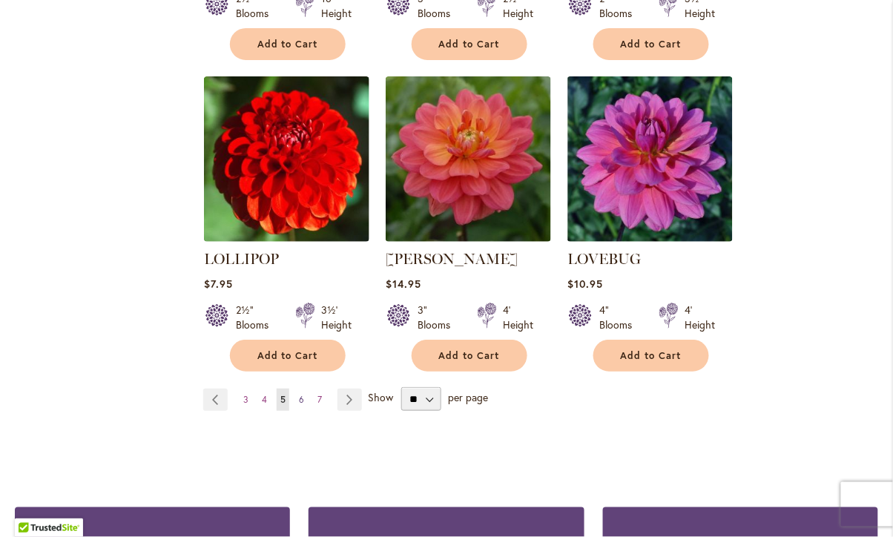
click at [302, 394] on span "6" at bounding box center [301, 399] width 5 height 11
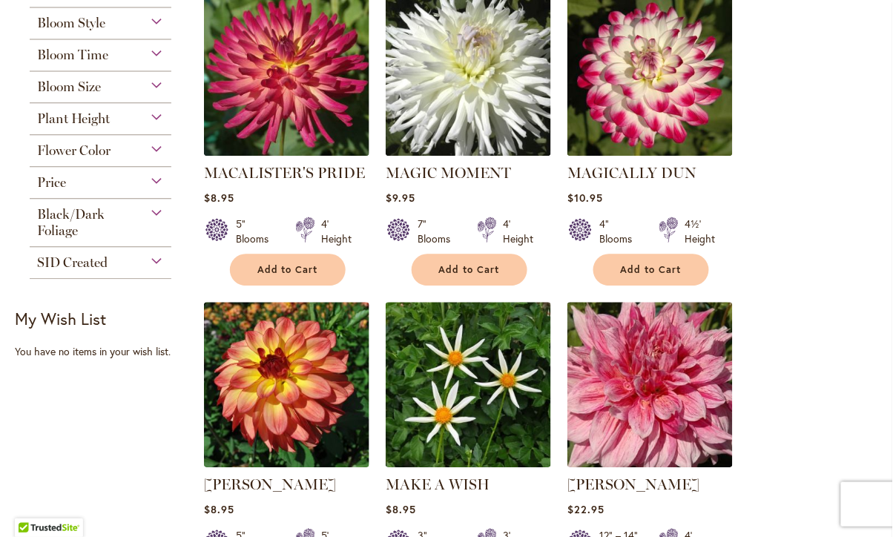
scroll to position [714, 0]
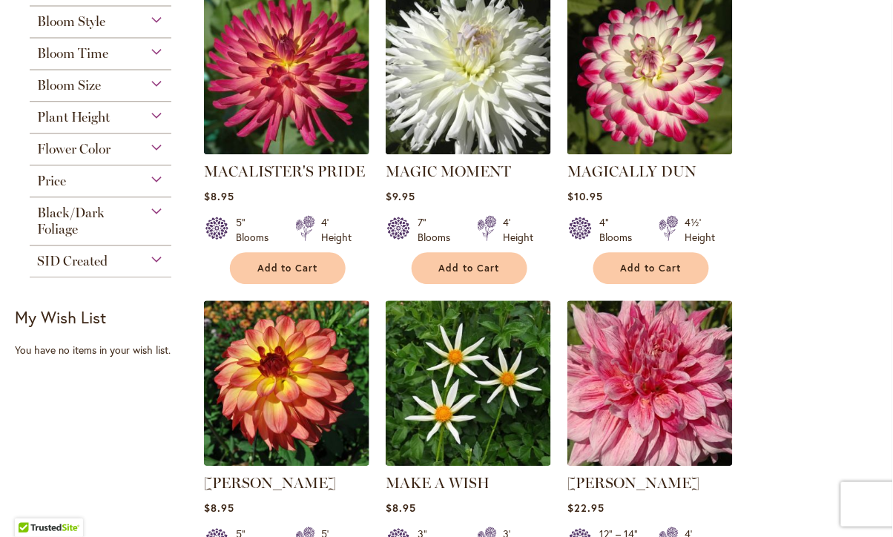
click at [87, 205] on span "Black/Dark Foliage" at bounding box center [71, 221] width 68 height 33
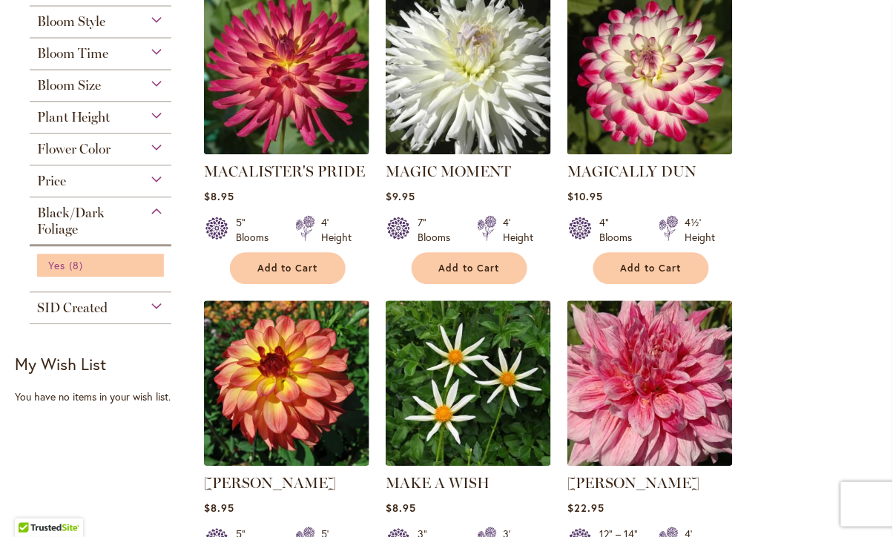
click at [75, 258] on span "8 items" at bounding box center [78, 265] width 18 height 16
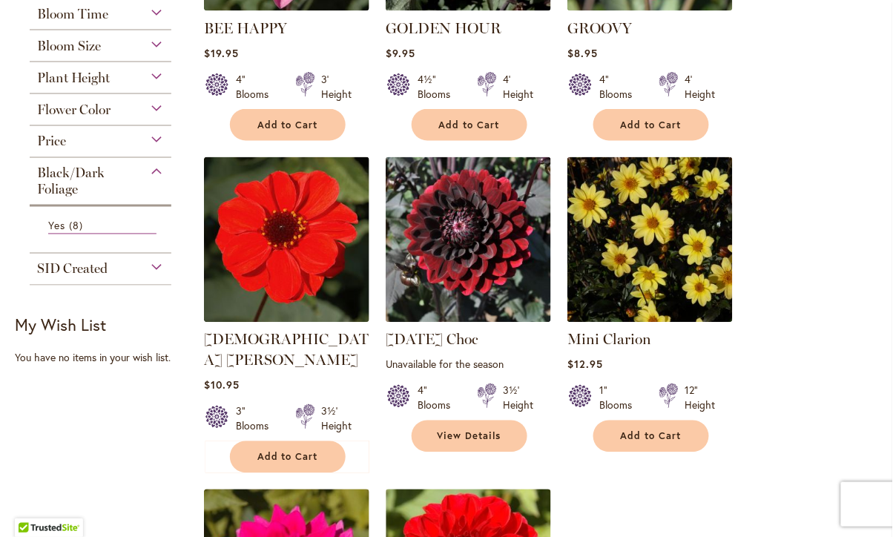
scroll to position [493, 0]
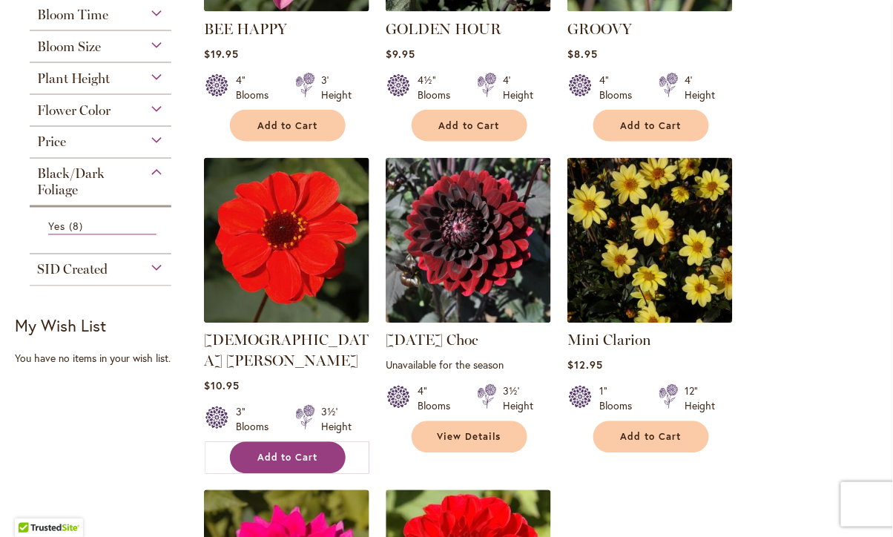
click at [291, 442] on button "Add to Cart" at bounding box center [288, 458] width 116 height 32
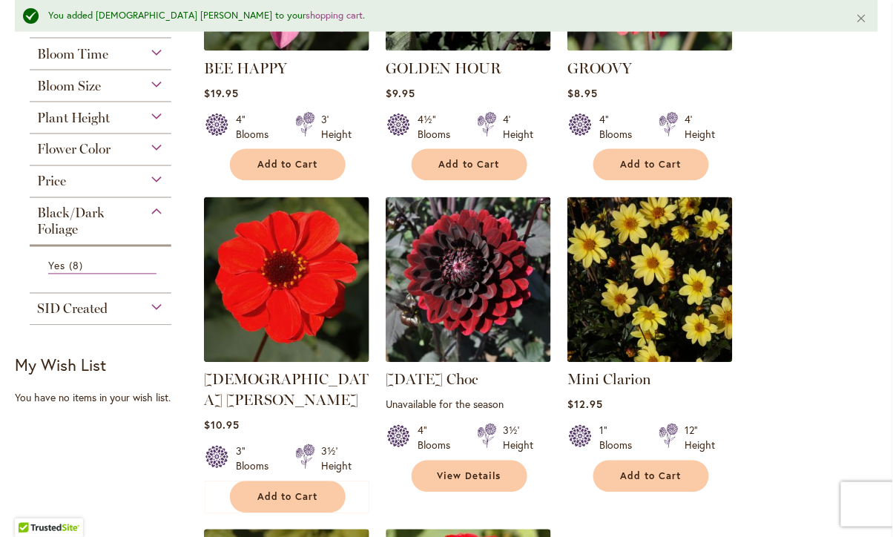
click at [147, 106] on div "Plant Height" at bounding box center [101, 114] width 142 height 24
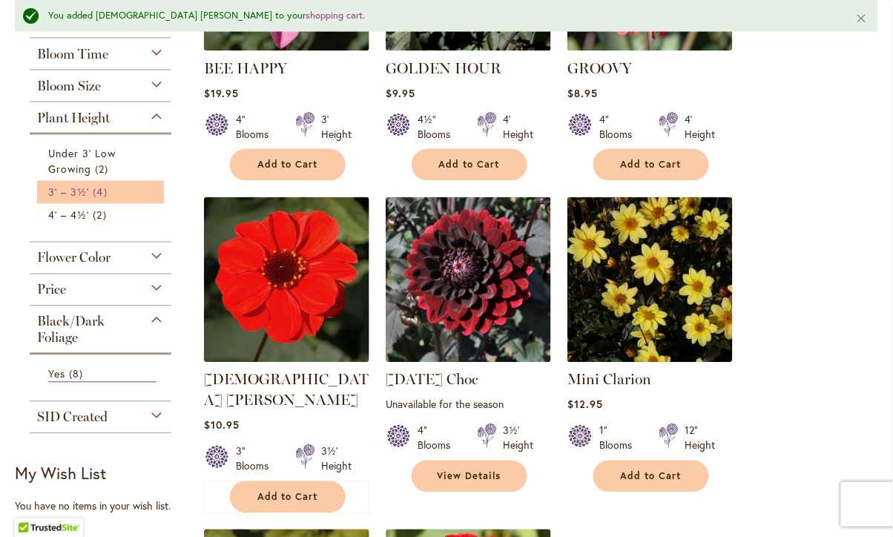
click at [110, 185] on span "4 items" at bounding box center [102, 193] width 18 height 16
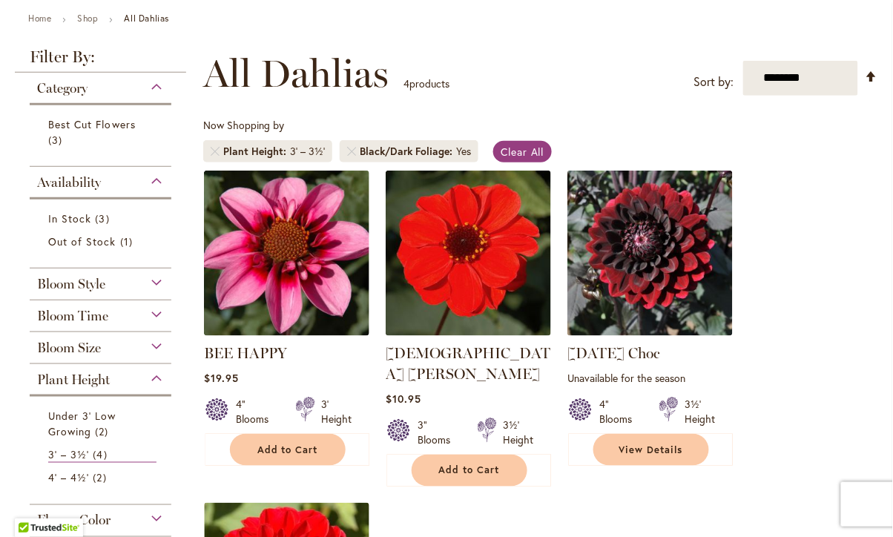
scroll to position [178, 0]
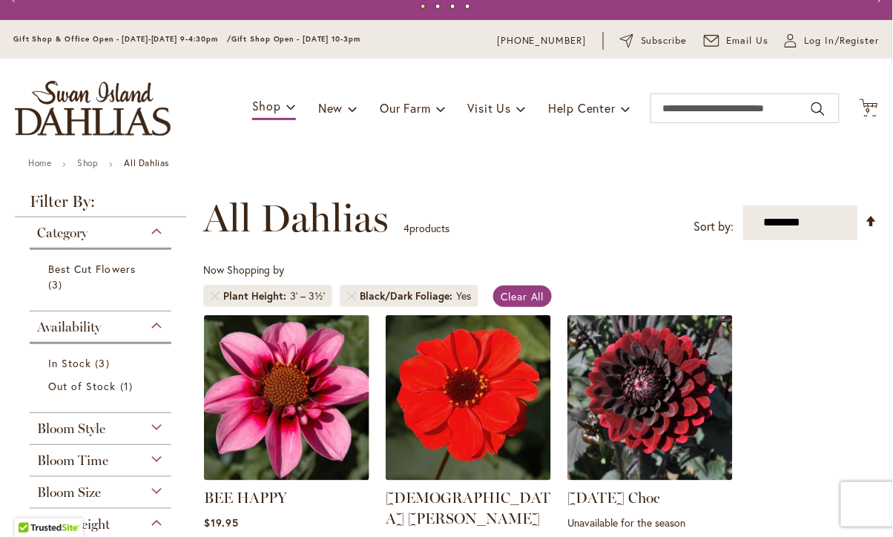
click at [132, 433] on div "Bloom Style Collarette 1 item Formal Decorative 1 item Peony 1 item" at bounding box center [101, 429] width 142 height 32
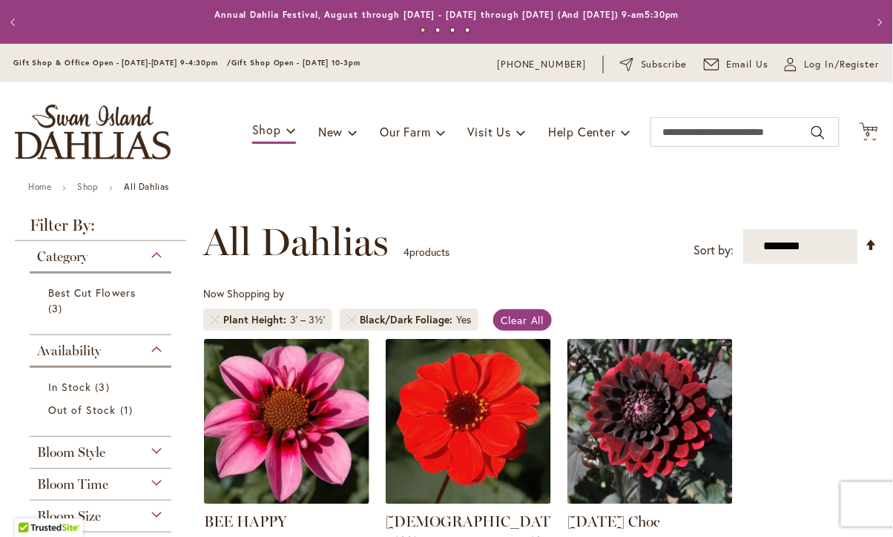
scroll to position [0, 0]
click at [102, 407] on span "Out of Stock" at bounding box center [82, 410] width 68 height 14
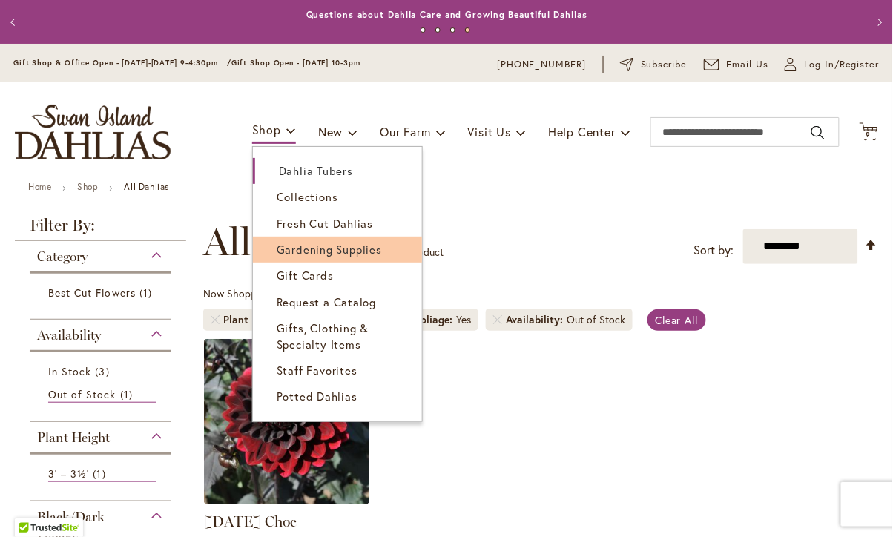
click at [335, 248] on span "Gardening Supplies" at bounding box center [329, 249] width 105 height 15
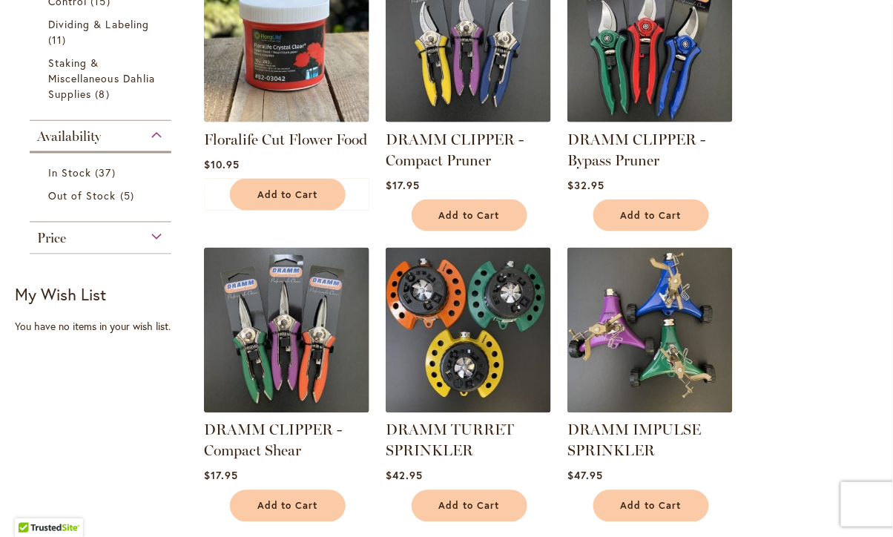
scroll to position [332, 0]
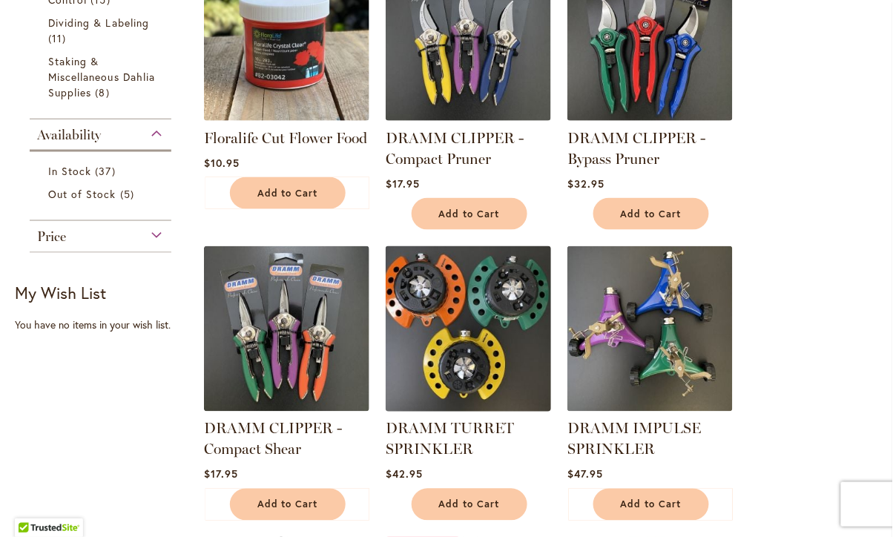
click at [469, 312] on img at bounding box center [469, 329] width 174 height 174
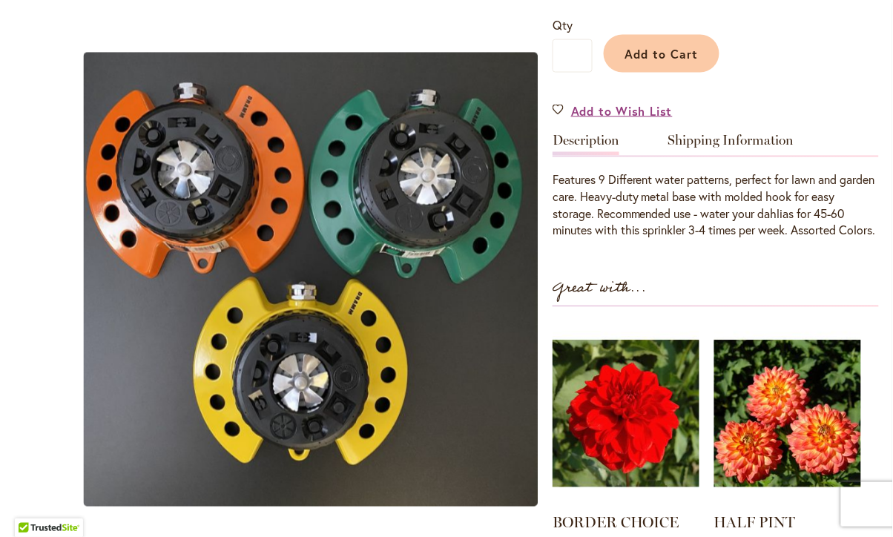
scroll to position [503, 0]
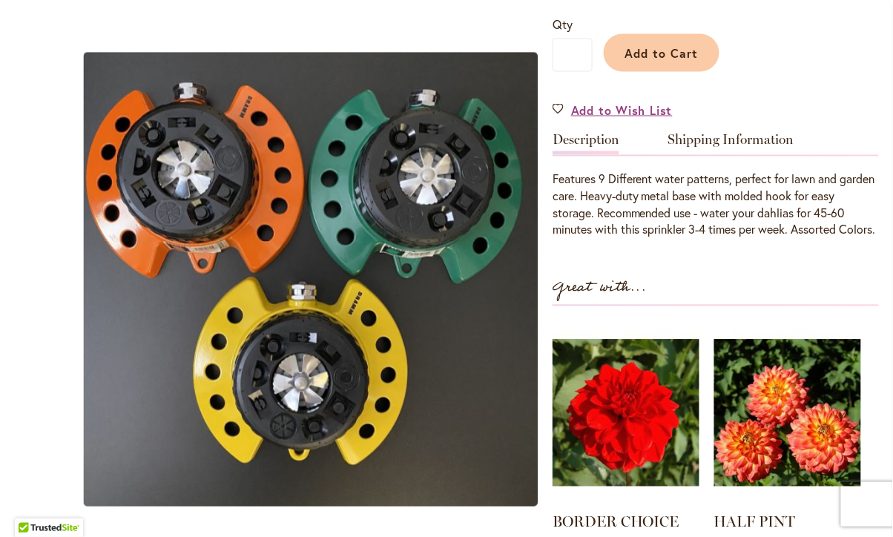
click at [832, 318] on div "Great with... BORDER CHOICE Rating: 20% 2 Reviews $6.95" at bounding box center [716, 428] width 326 height 304
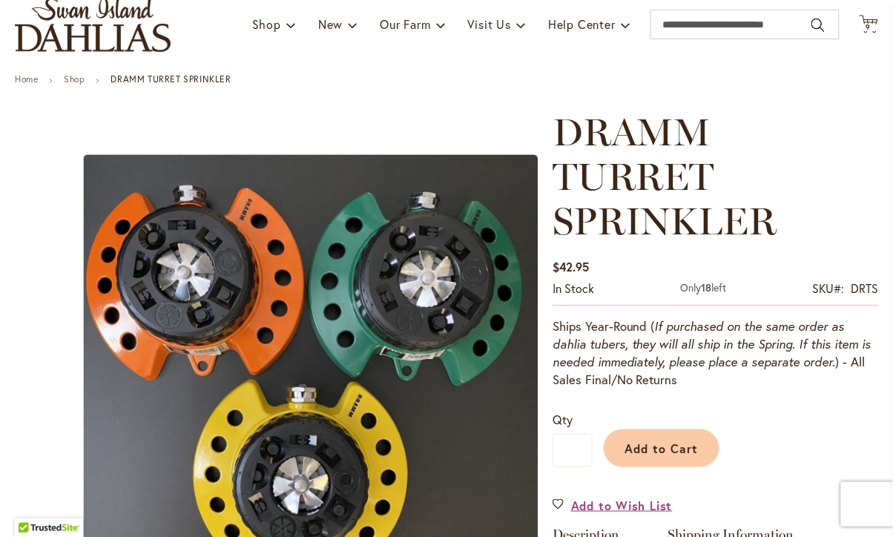
scroll to position [105, 0]
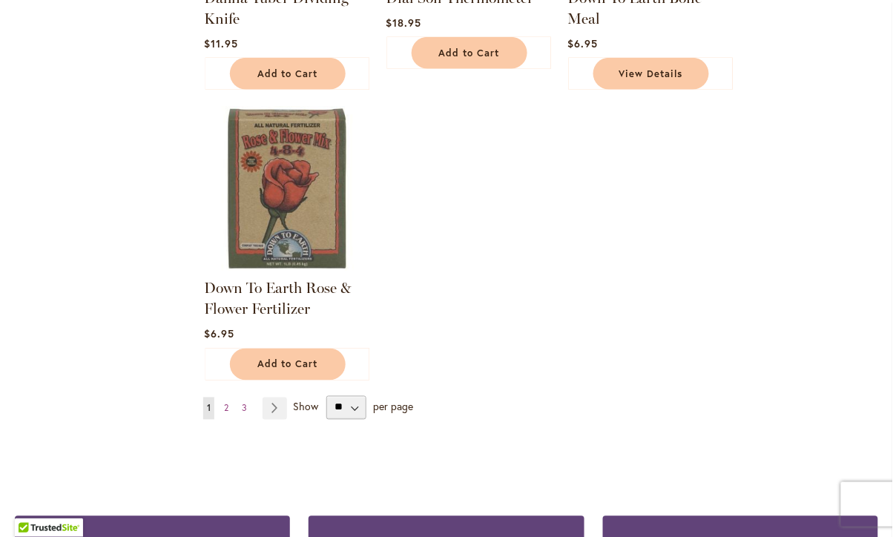
scroll to position [1627, 0]
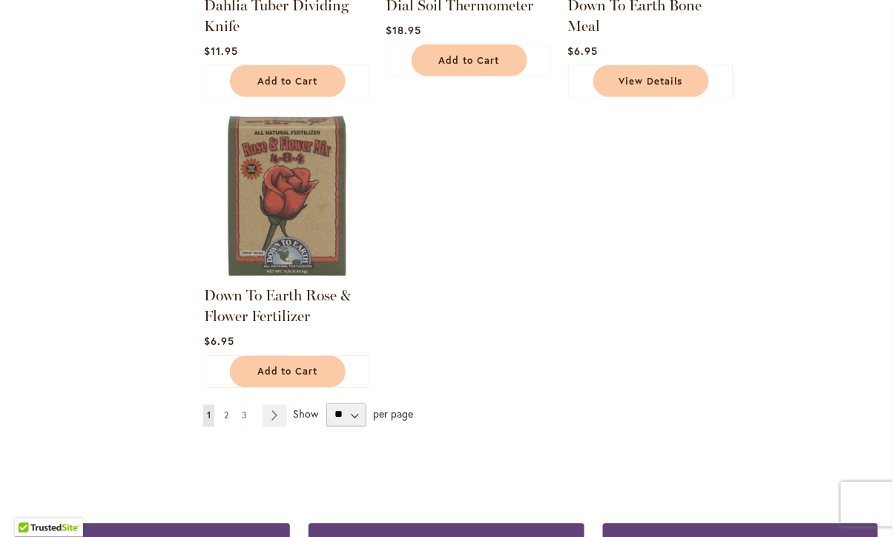
click at [229, 405] on link "Page 2" at bounding box center [226, 416] width 12 height 22
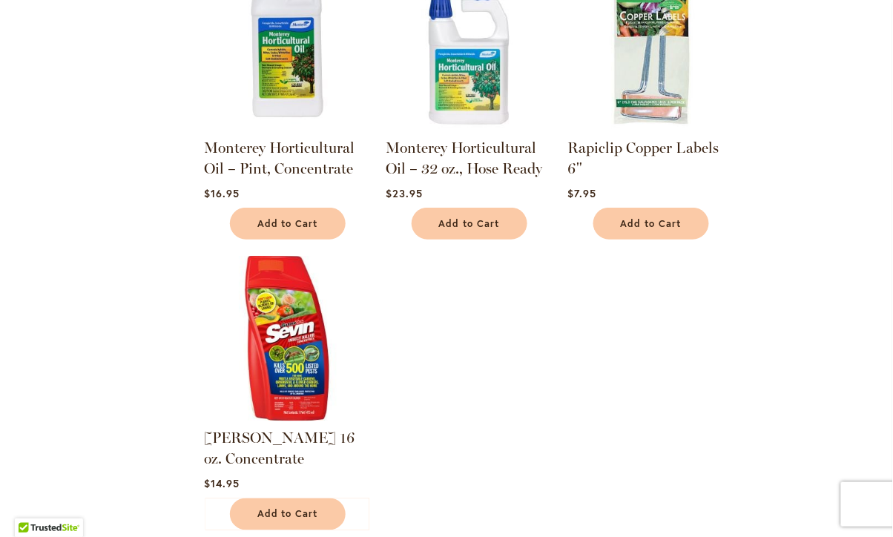
scroll to position [1496, 0]
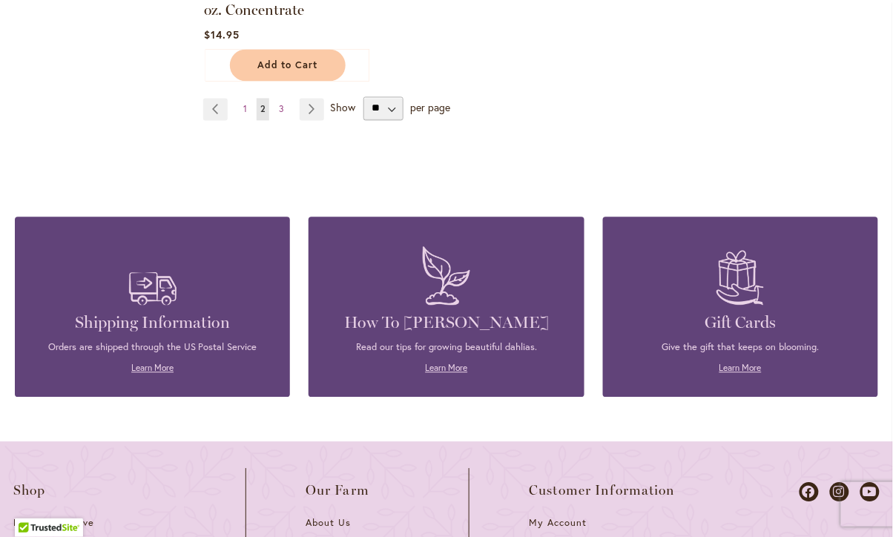
scroll to position [1938, 0]
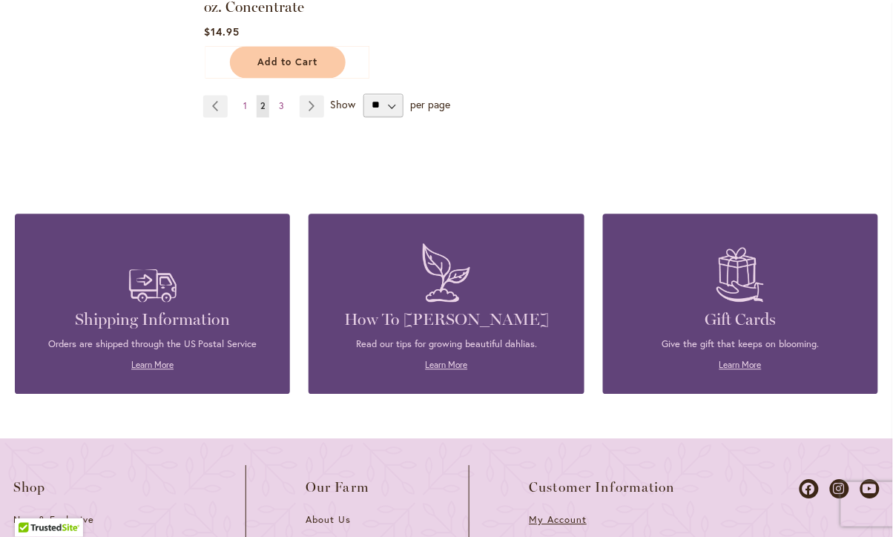
click at [562, 513] on span "My Account" at bounding box center [558, 519] width 58 height 13
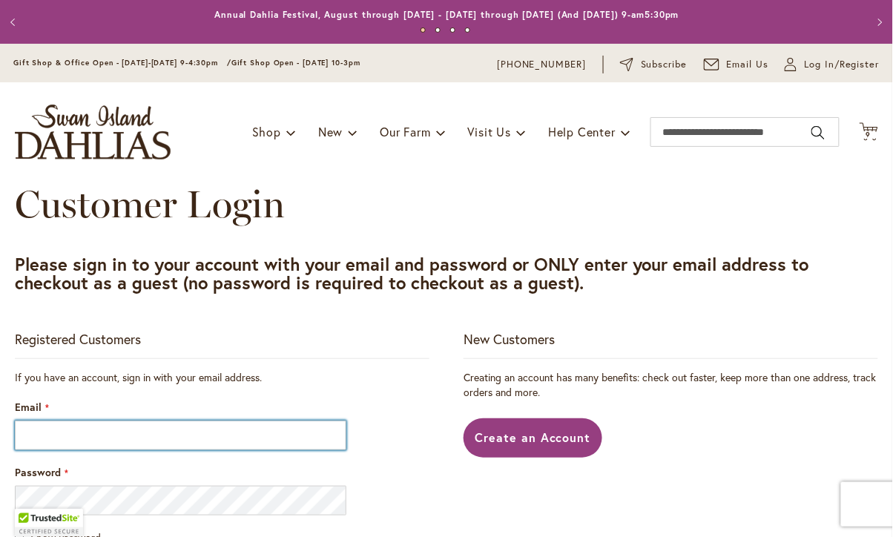
type input "**********"
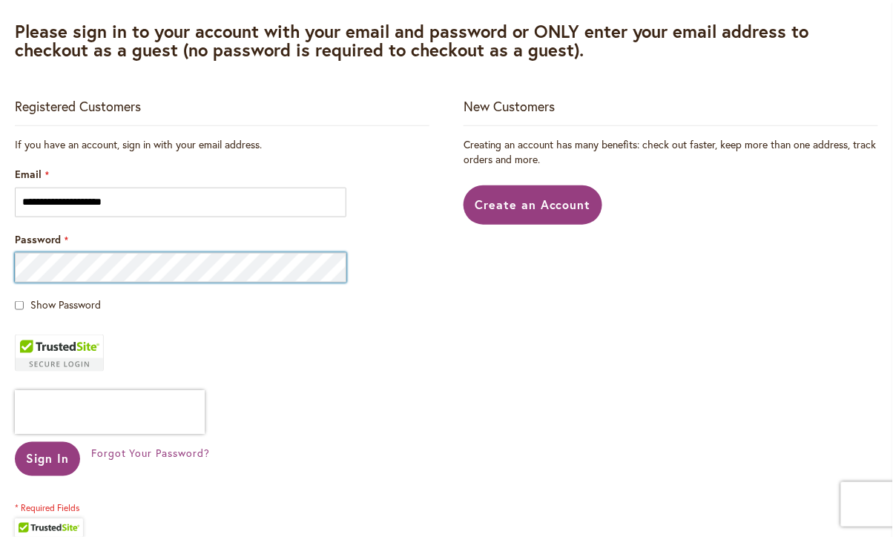
scroll to position [245, 0]
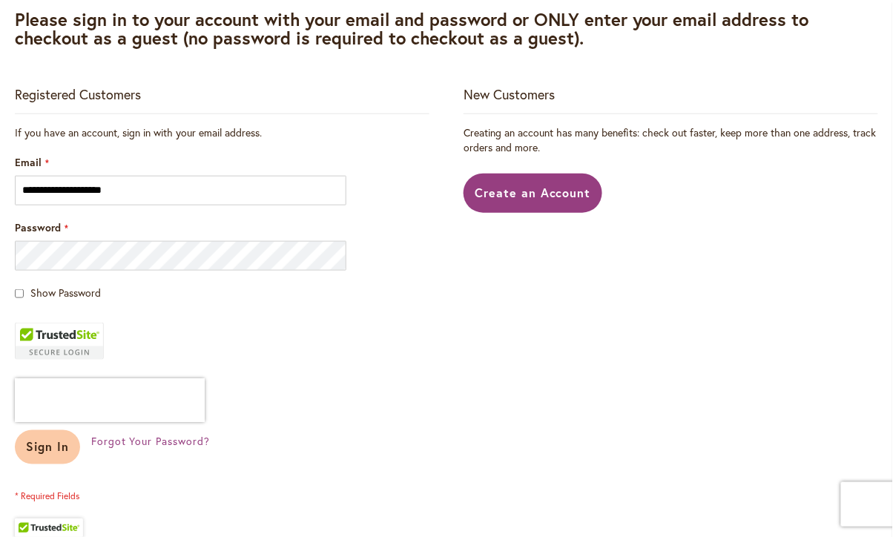
click at [47, 439] on span "Sign In" at bounding box center [47, 447] width 43 height 16
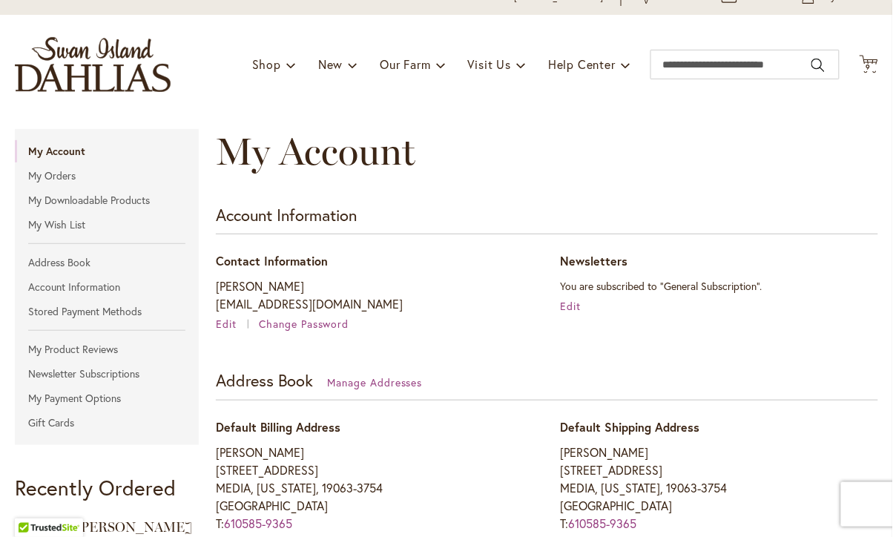
scroll to position [70, 0]
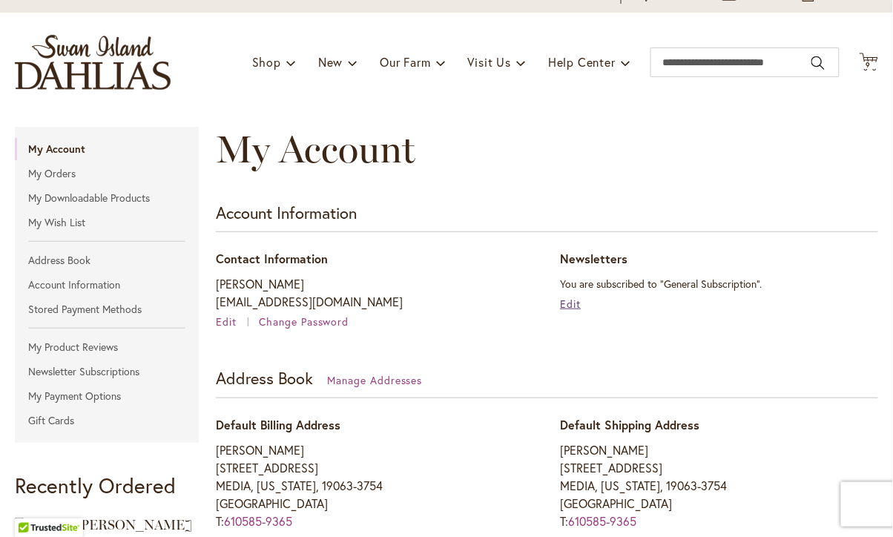
click at [562, 297] on span "Edit" at bounding box center [570, 304] width 21 height 14
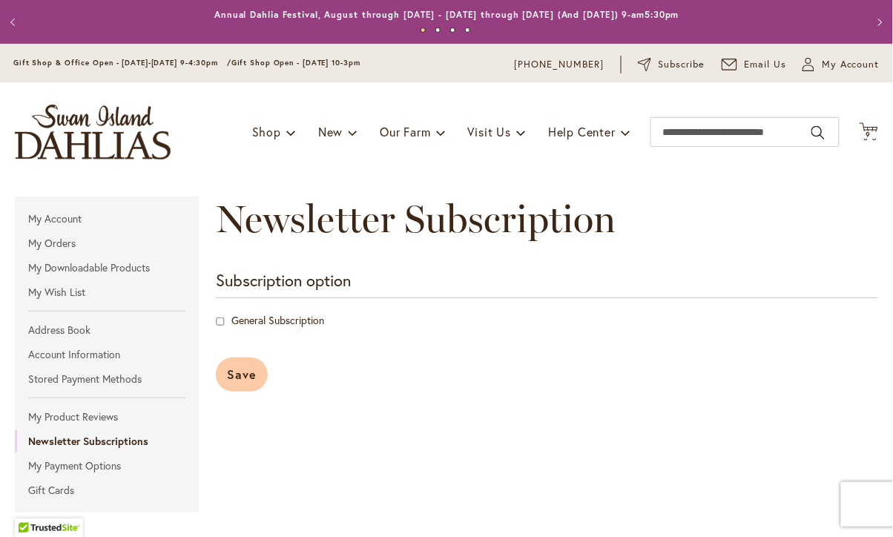
click at [238, 370] on span "Save" at bounding box center [242, 374] width 30 height 16
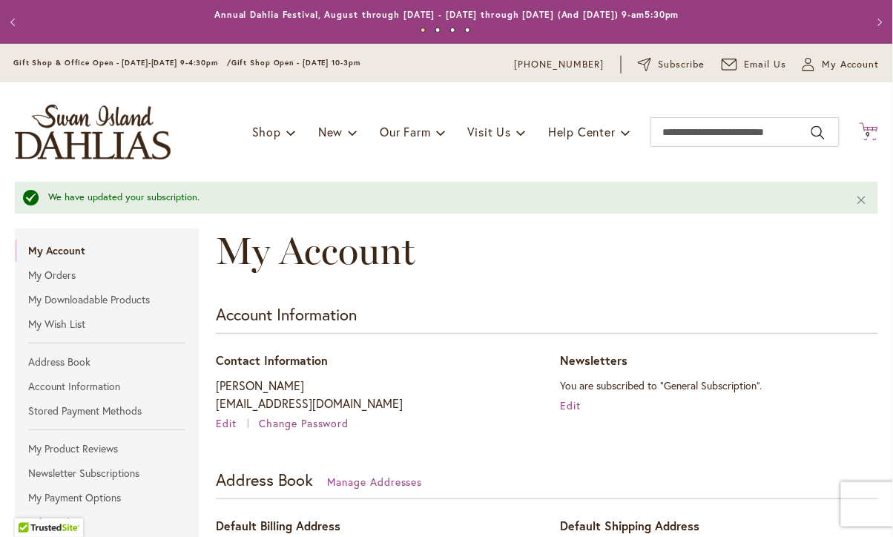
click at [869, 131] on span "9" at bounding box center [868, 135] width 5 height 10
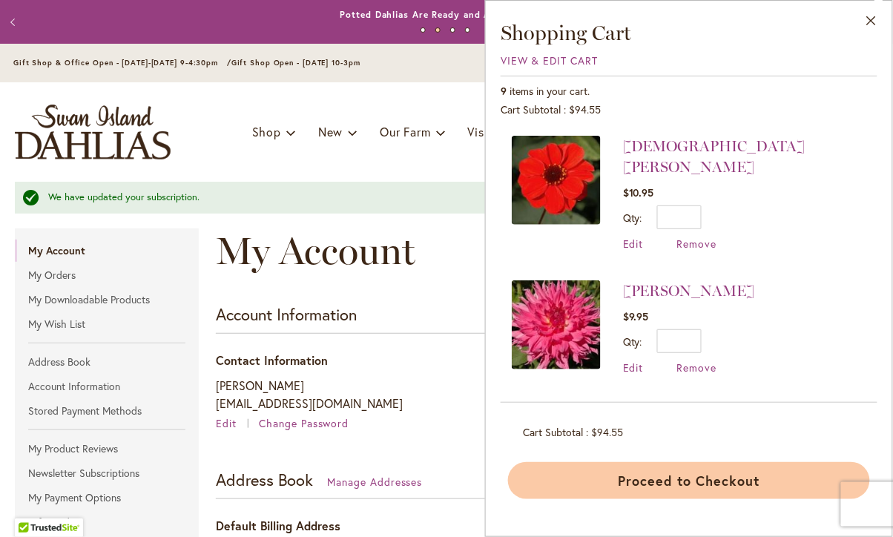
click at [691, 474] on button "Proceed to Checkout" at bounding box center [689, 480] width 362 height 37
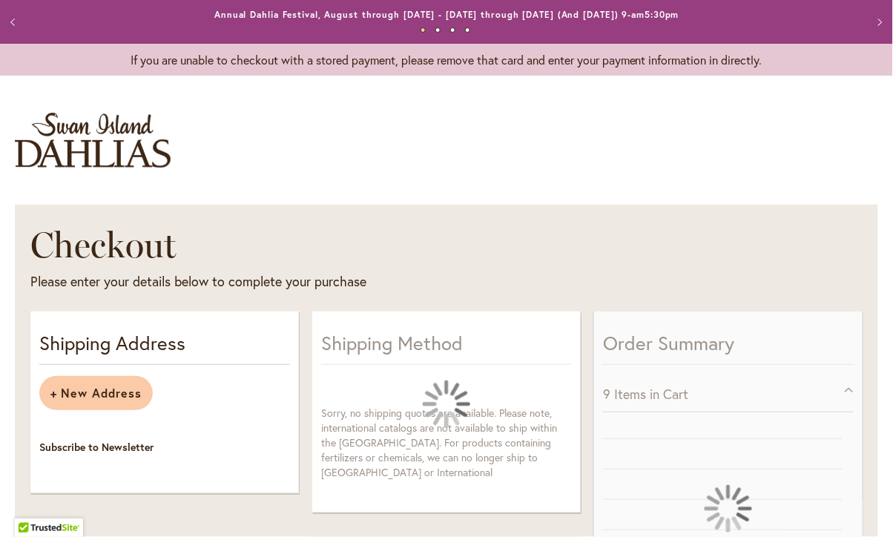
select select "**********"
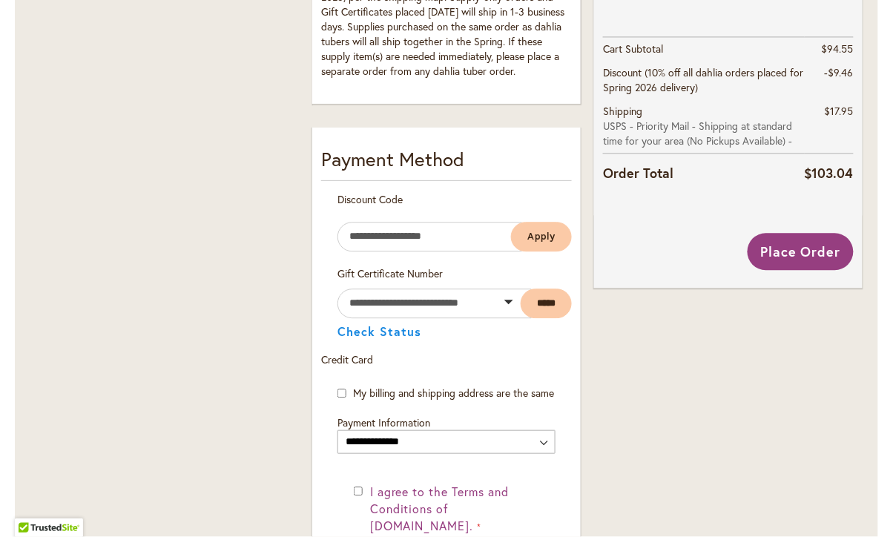
scroll to position [703, 0]
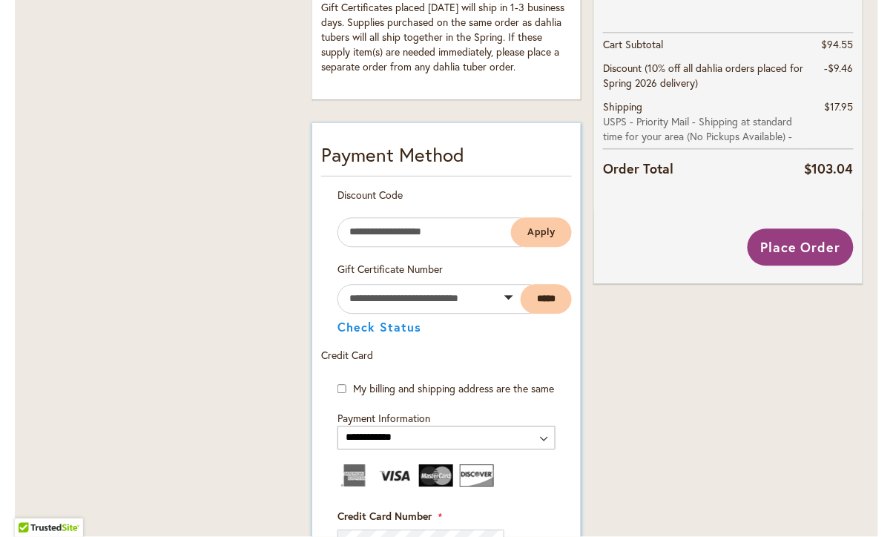
click at [542, 464] on ul at bounding box center [447, 477] width 218 height 26
drag, startPoint x: 542, startPoint y: 451, endPoint x: 523, endPoint y: 414, distance: 41.8
drag, startPoint x: 523, startPoint y: 418, endPoint x: 438, endPoint y: 498, distance: 116.0
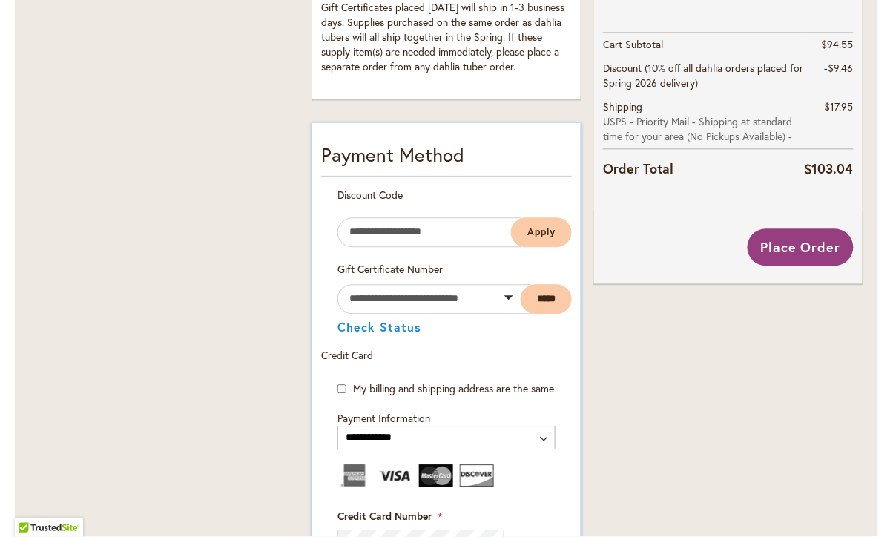
click at [394, 464] on img at bounding box center [395, 475] width 34 height 22
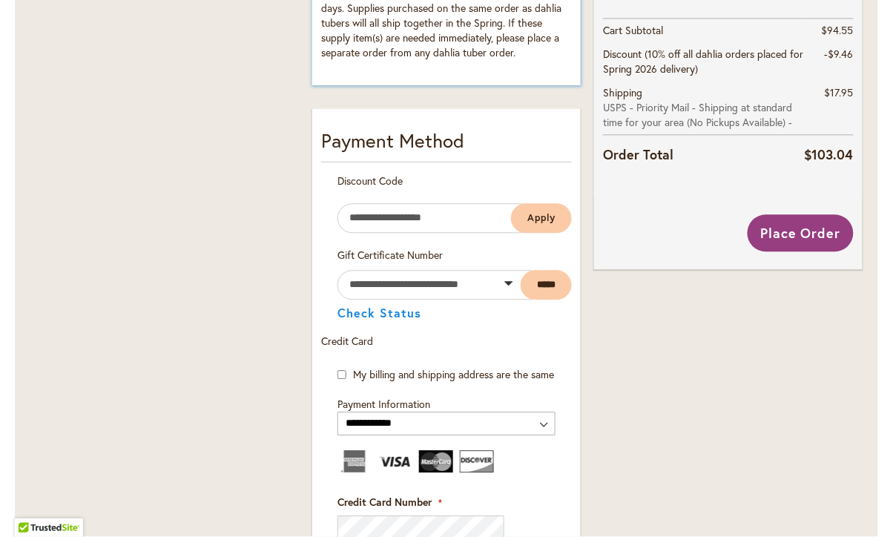
scroll to position [718, 0]
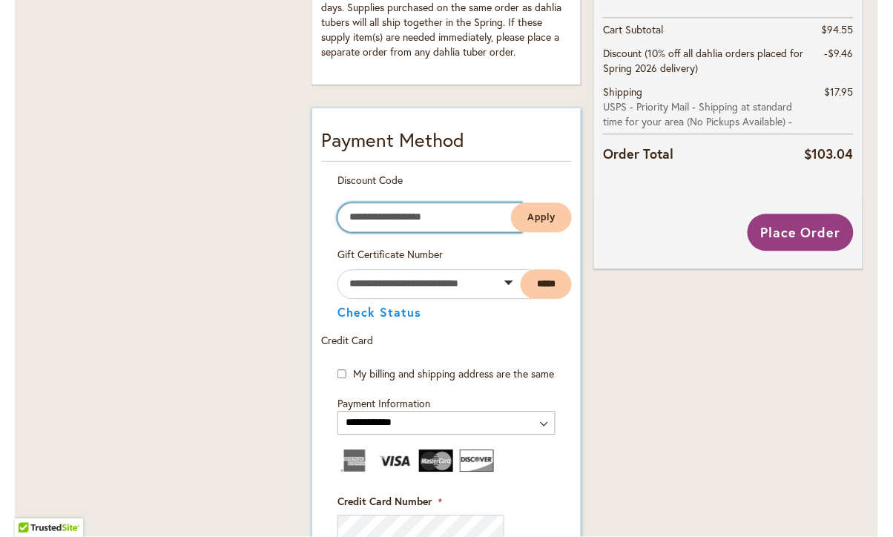
click at [348, 203] on input "Enter discount code" at bounding box center [430, 218] width 185 height 30
select select
type input "*"
select select
type input "**"
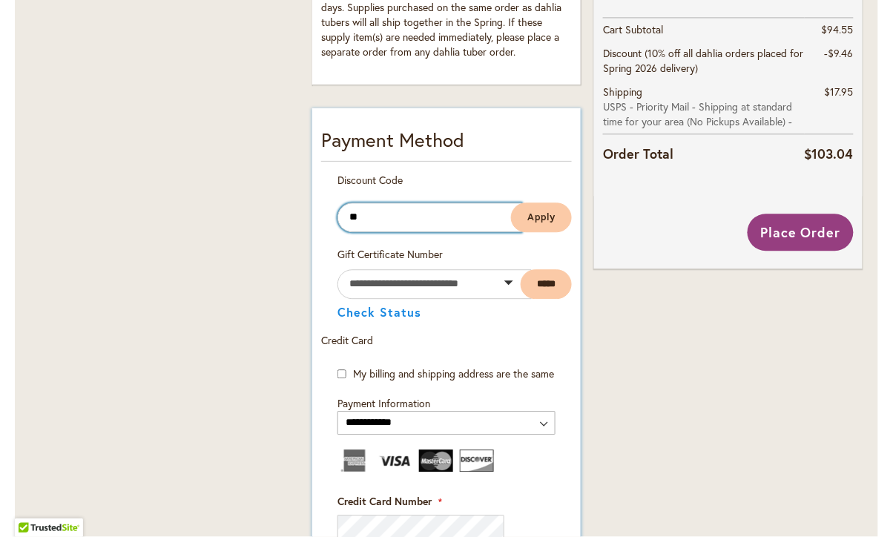
select select
type input "***"
select select
type input "****"
select select
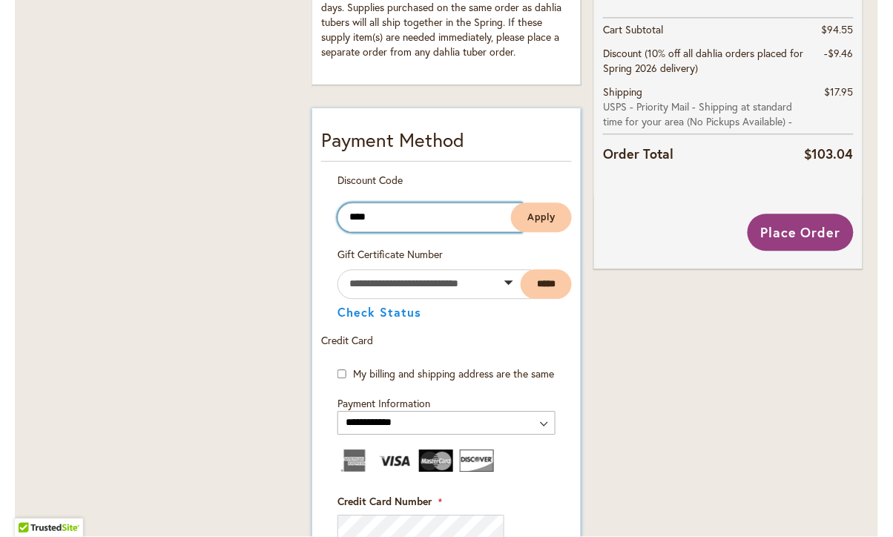
type input "*****"
select select
type input "******"
select select
type input "*******"
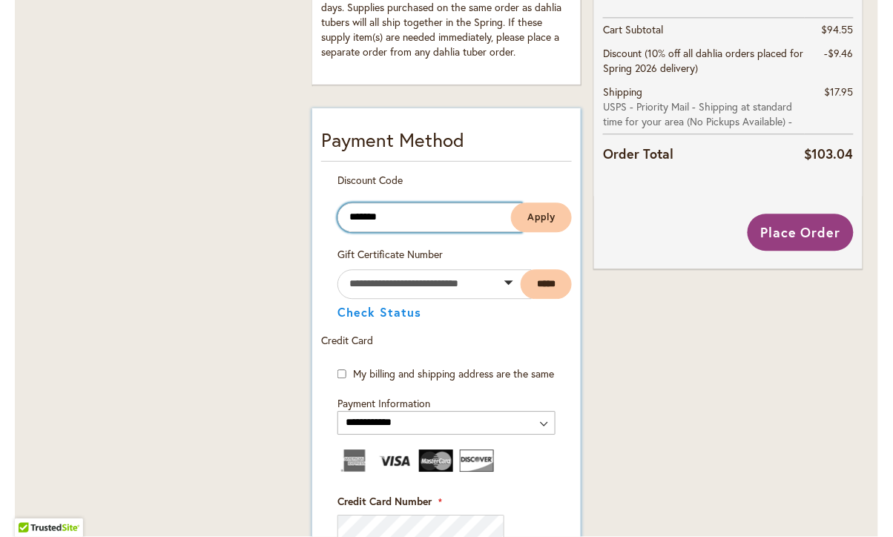
select select
type input "********"
select select
type input "*********"
select select
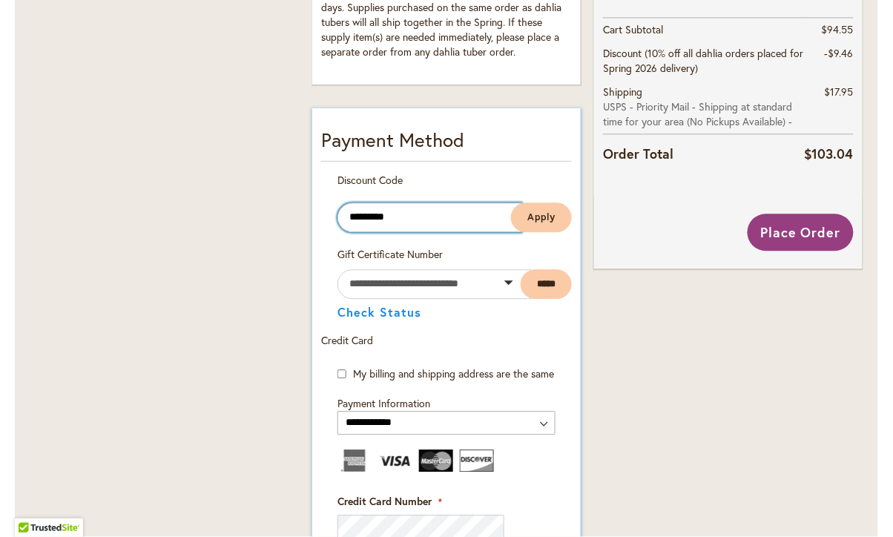
type input "**********"
select select
type input "**********"
select select
type input "**********"
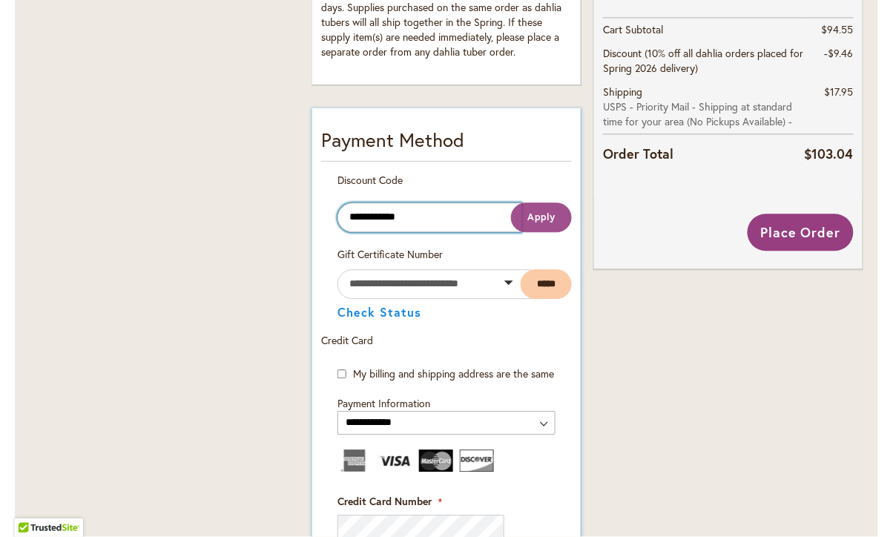
select select
type input "**********"
click at [536, 211] on span "Apply" at bounding box center [541, 217] width 28 height 13
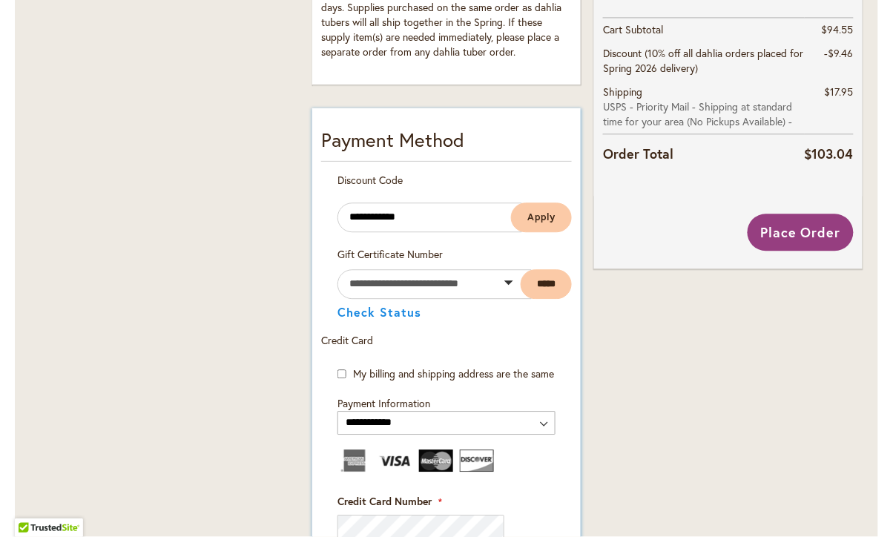
click at [438, 494] on label "Credit Card Number" at bounding box center [390, 501] width 105 height 15
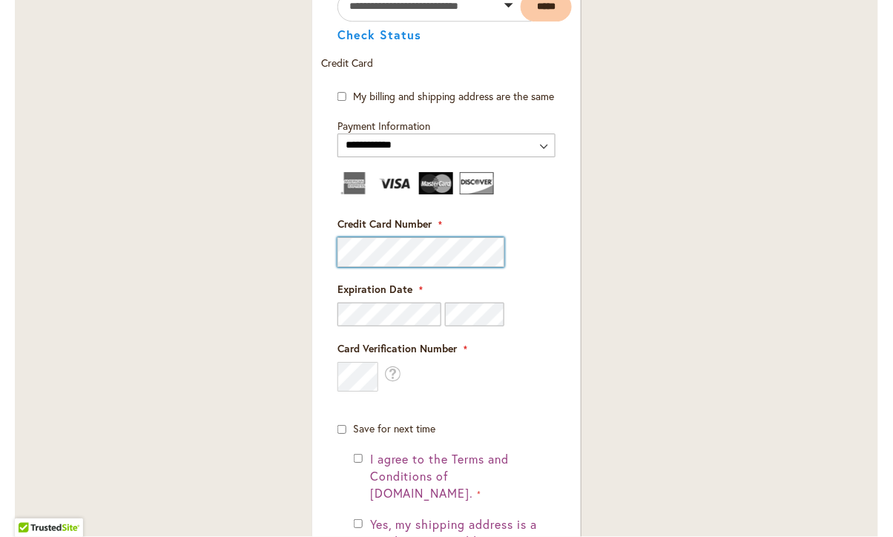
scroll to position [998, 0]
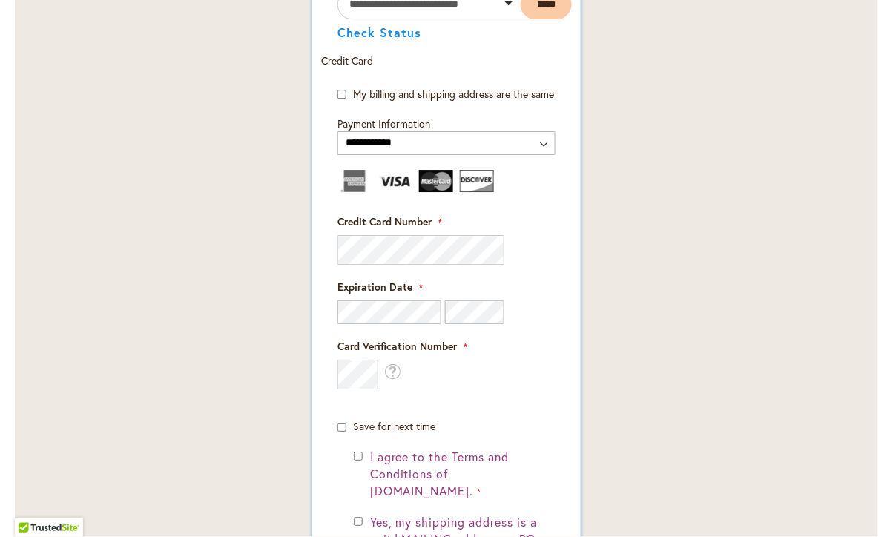
click at [393, 170] on img at bounding box center [395, 181] width 34 height 22
click at [400, 170] on img at bounding box center [395, 181] width 34 height 22
click at [392, 361] on span "What is this?" at bounding box center [392, 372] width 16 height 22
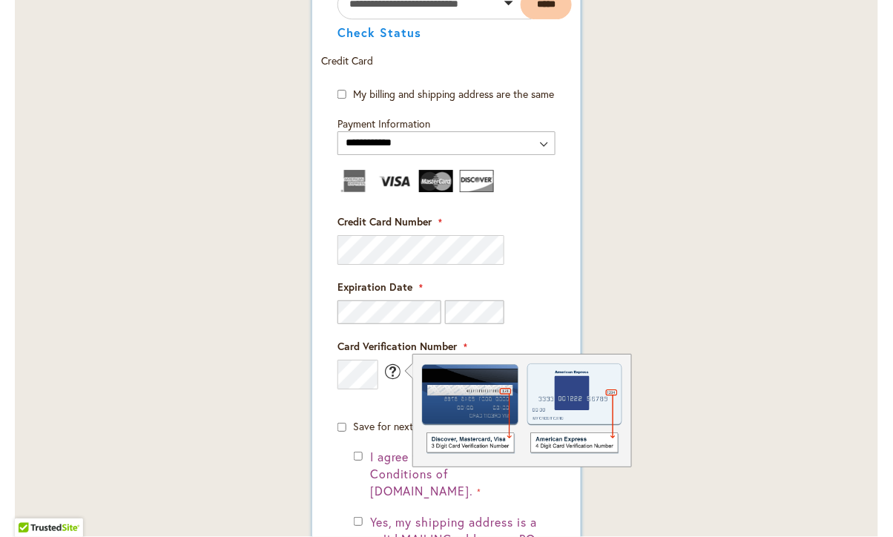
click at [392, 361] on span "What is this?" at bounding box center [392, 372] width 16 height 22
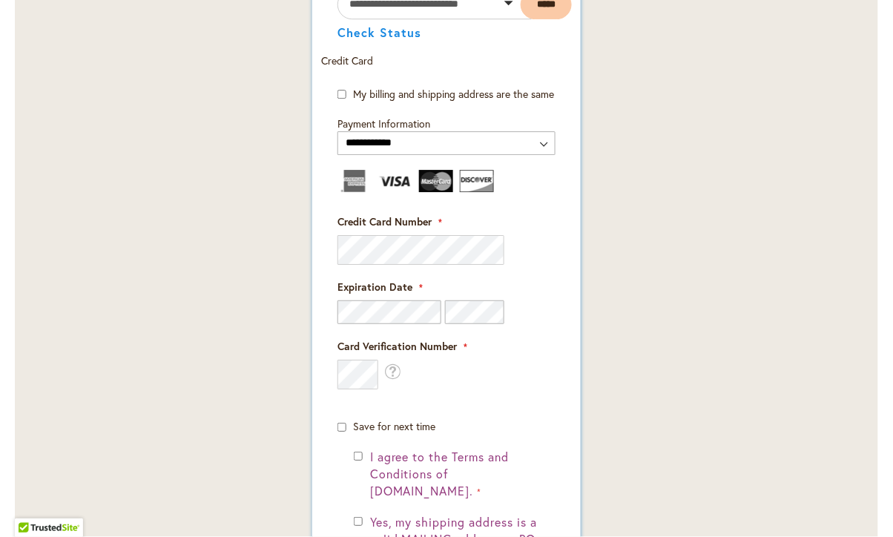
click at [412, 358] on div "Card Verification Number What is this?" at bounding box center [447, 364] width 218 height 50
click at [466, 339] on label "Card Verification Number" at bounding box center [447, 346] width 218 height 15
click at [421, 348] on div "Card Verification Number What is this?" at bounding box center [447, 364] width 218 height 50
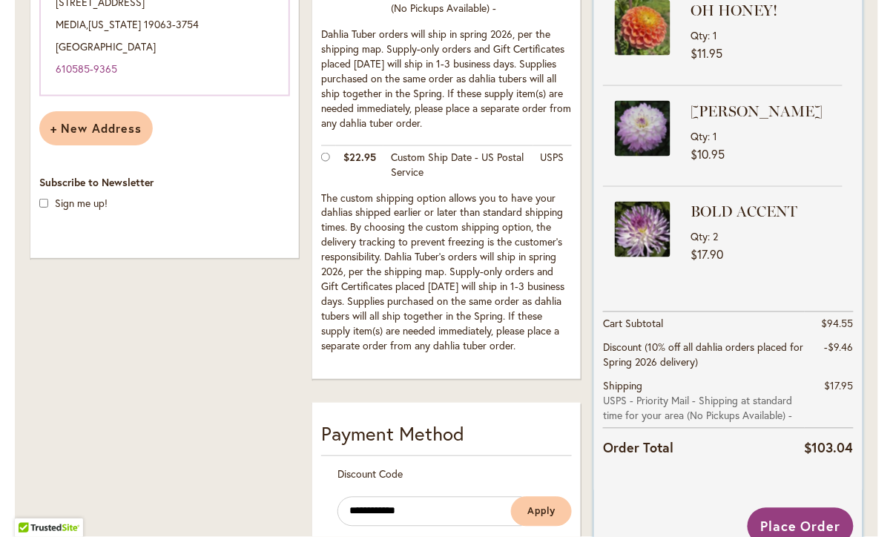
scroll to position [431, 0]
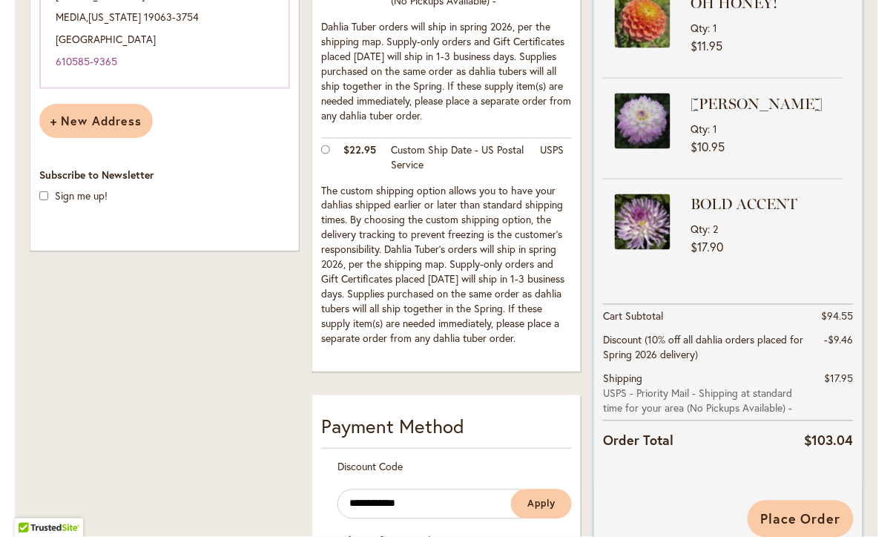
click at [797, 510] on span "Place Order" at bounding box center [800, 519] width 81 height 18
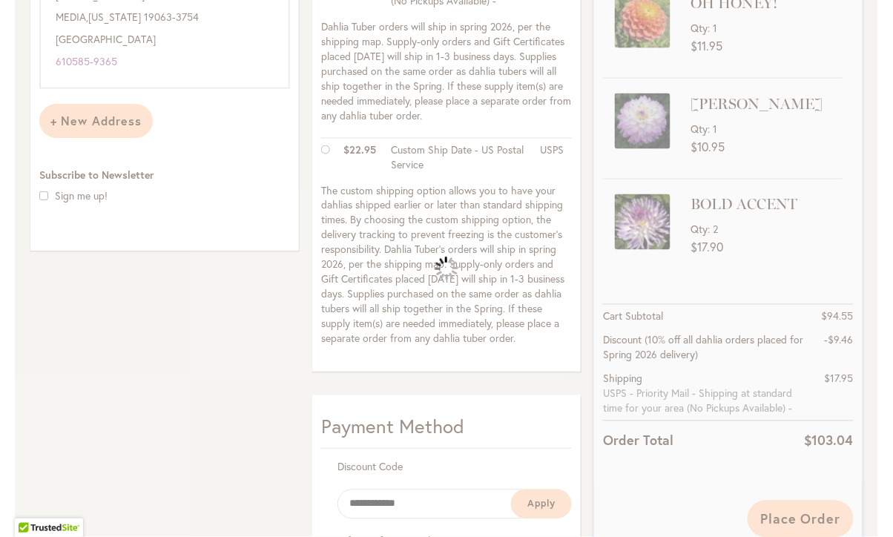
click at [797, 507] on div "Please wait..." at bounding box center [446, 268] width 893 height 537
select select
